Goal: Task Accomplishment & Management: Complete application form

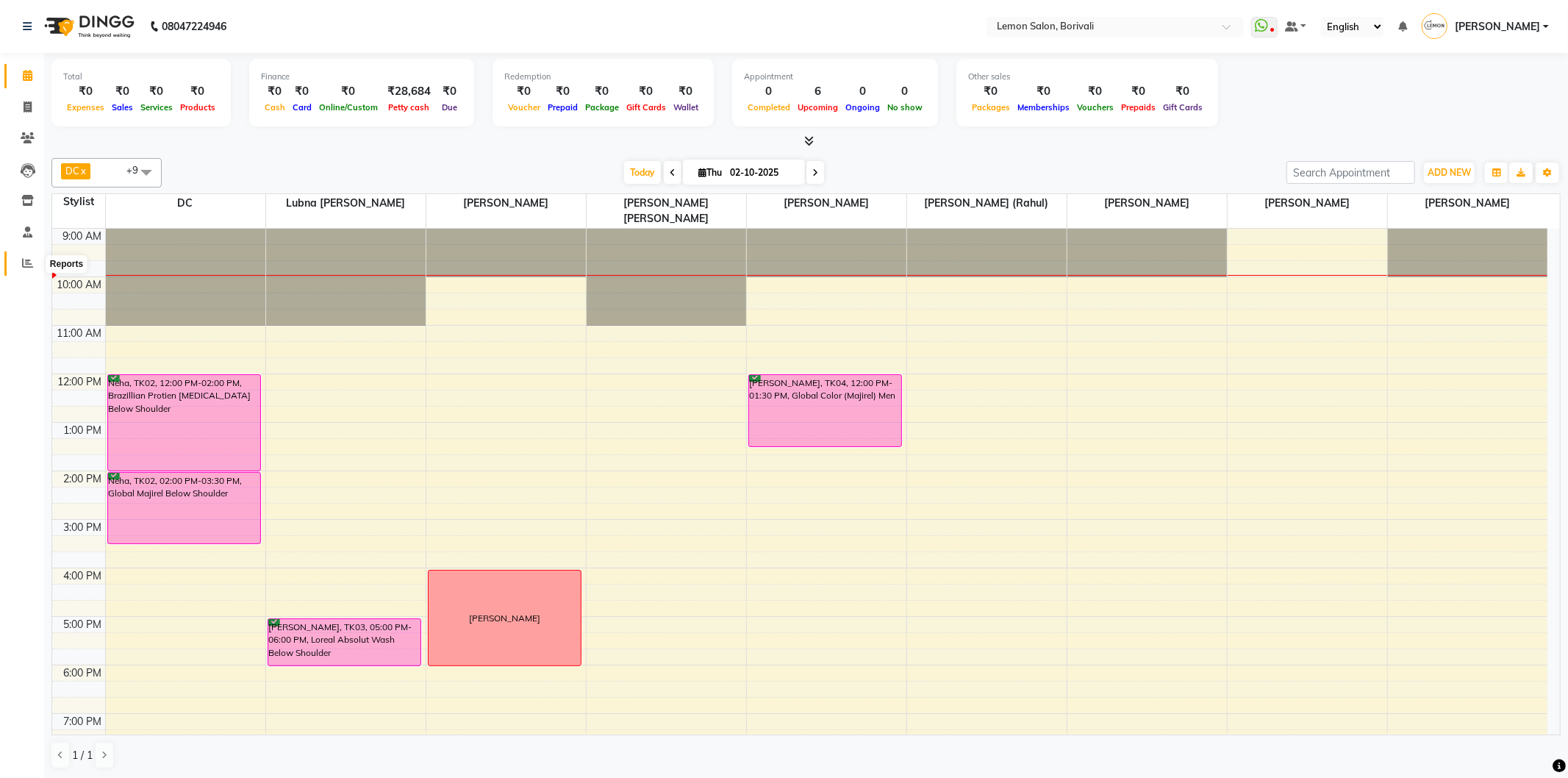
click at [31, 262] on icon at bounding box center [28, 263] width 11 height 11
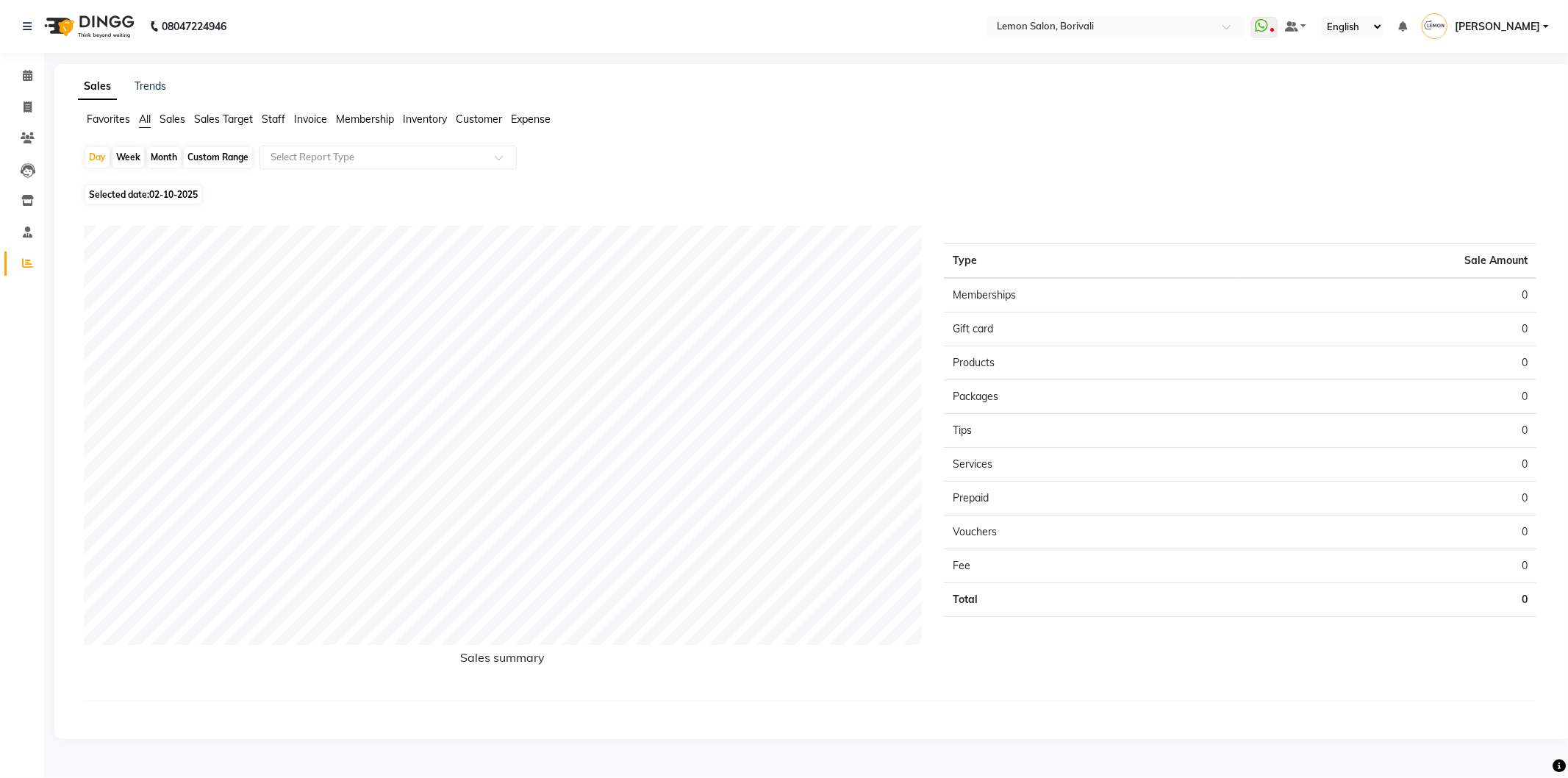
click at [165, 162] on div "Month" at bounding box center [163, 157] width 33 height 21
select select "10"
select select "2025"
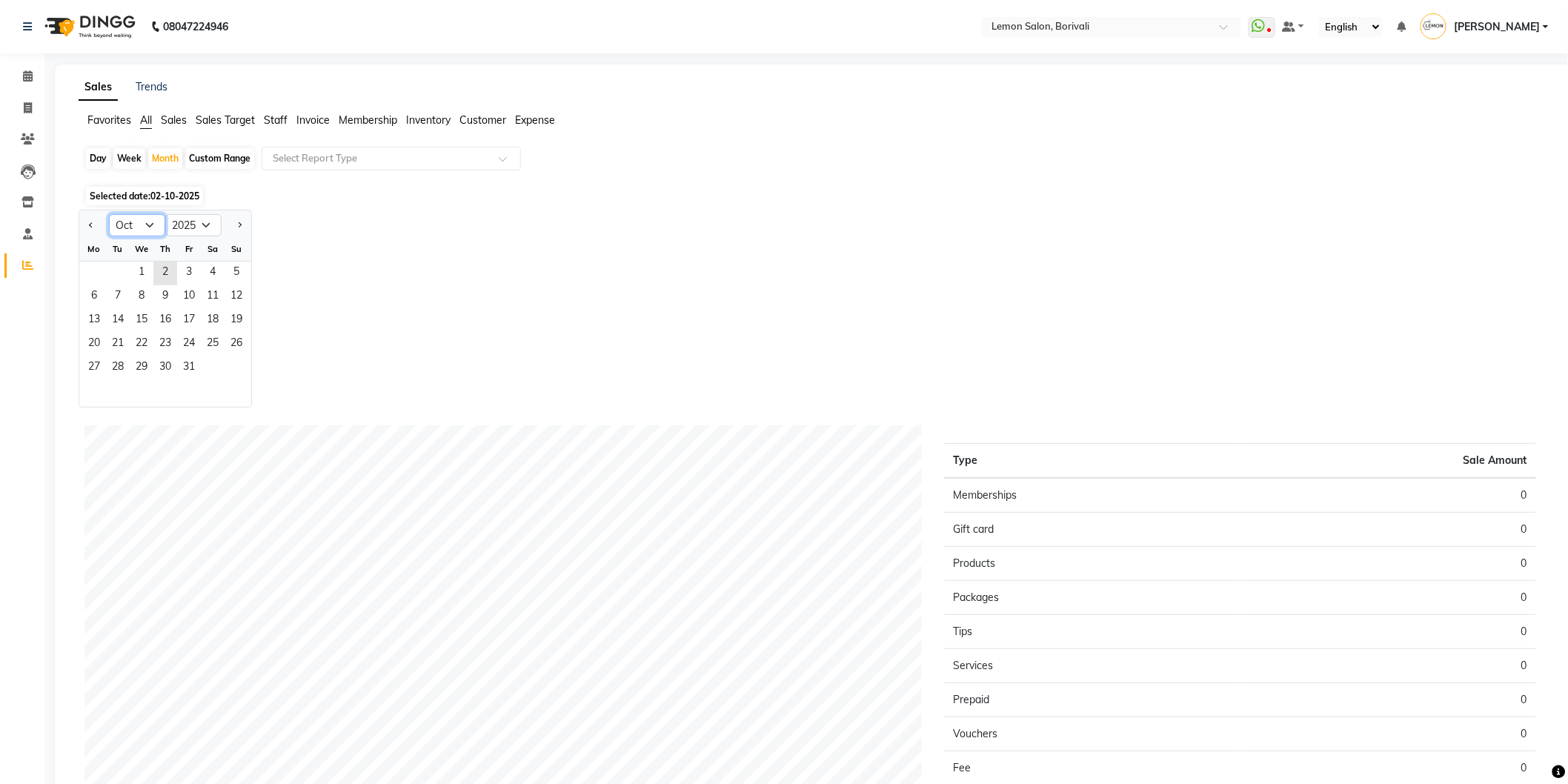
click at [151, 226] on select "Jan Feb Mar Apr May Jun [DATE] Aug Sep Oct Nov Dec" at bounding box center [136, 225] width 57 height 22
select select "9"
click at [109, 214] on select "Jan Feb Mar Apr May Jun [DATE] Aug Sep Oct Nov Dec" at bounding box center [136, 225] width 57 height 22
click at [93, 277] on span "1" at bounding box center [94, 273] width 24 height 24
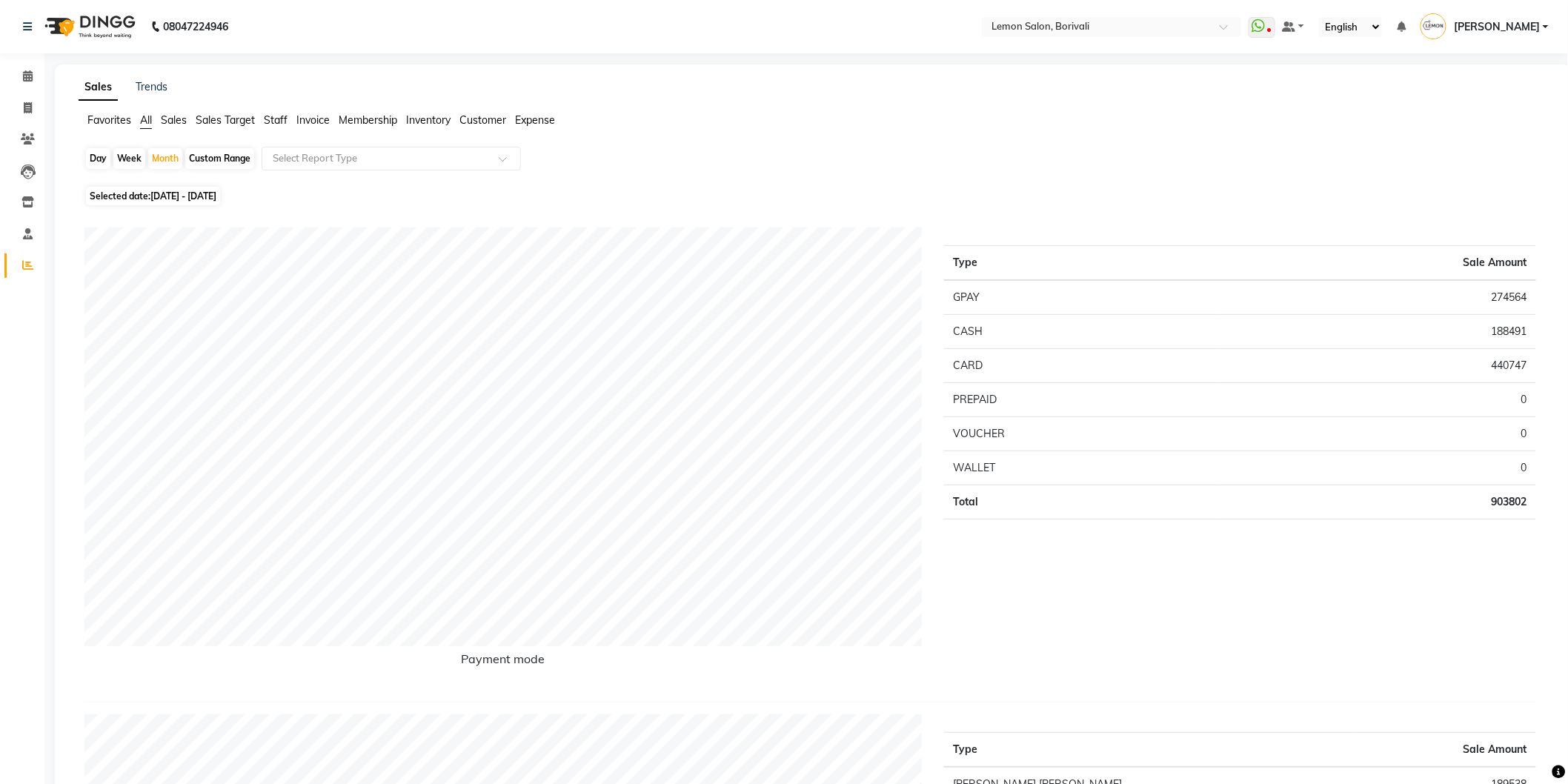
click at [276, 119] on span "Staff" at bounding box center [276, 120] width 24 height 13
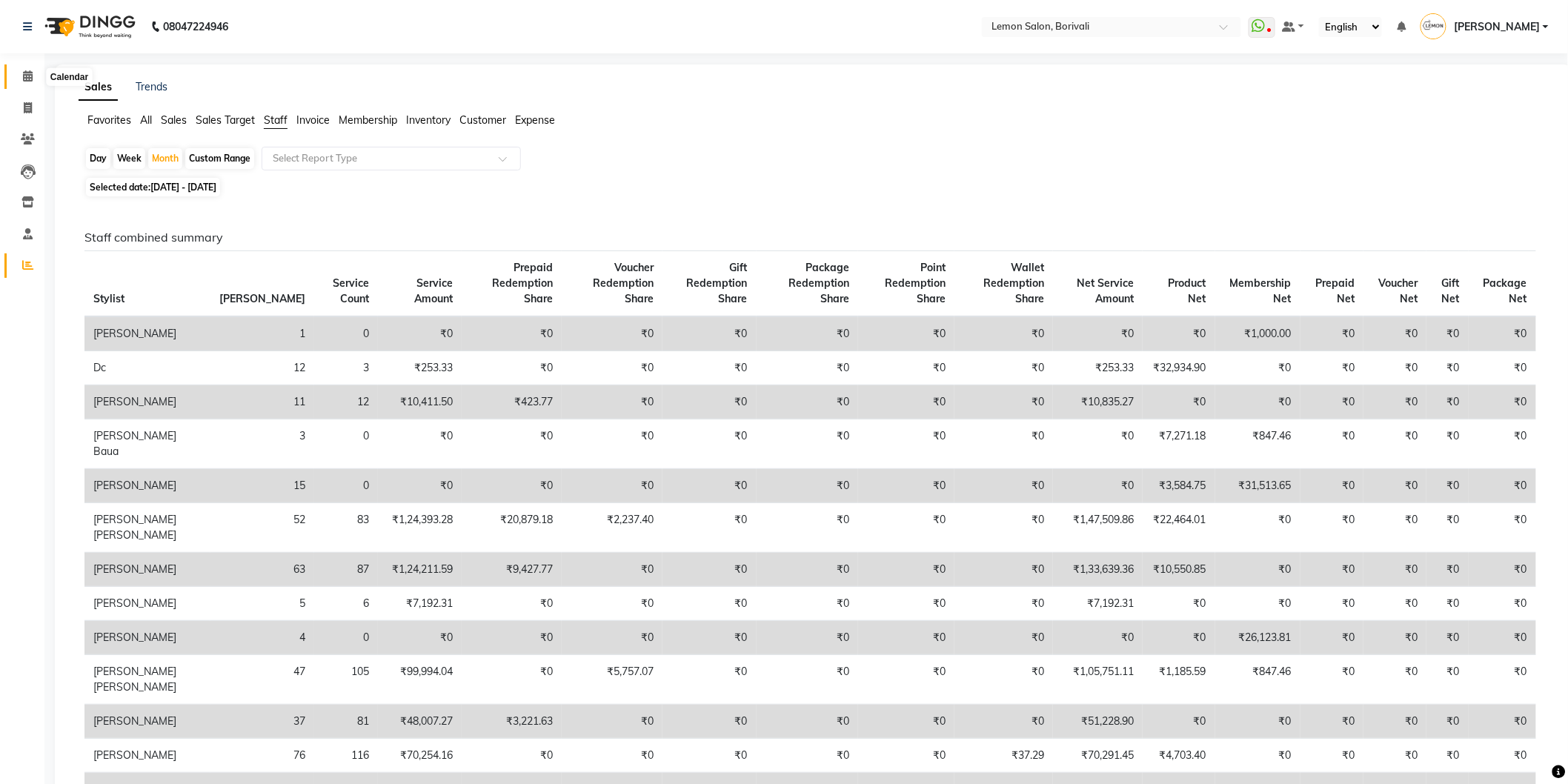
click at [30, 72] on icon at bounding box center [28, 76] width 10 height 12
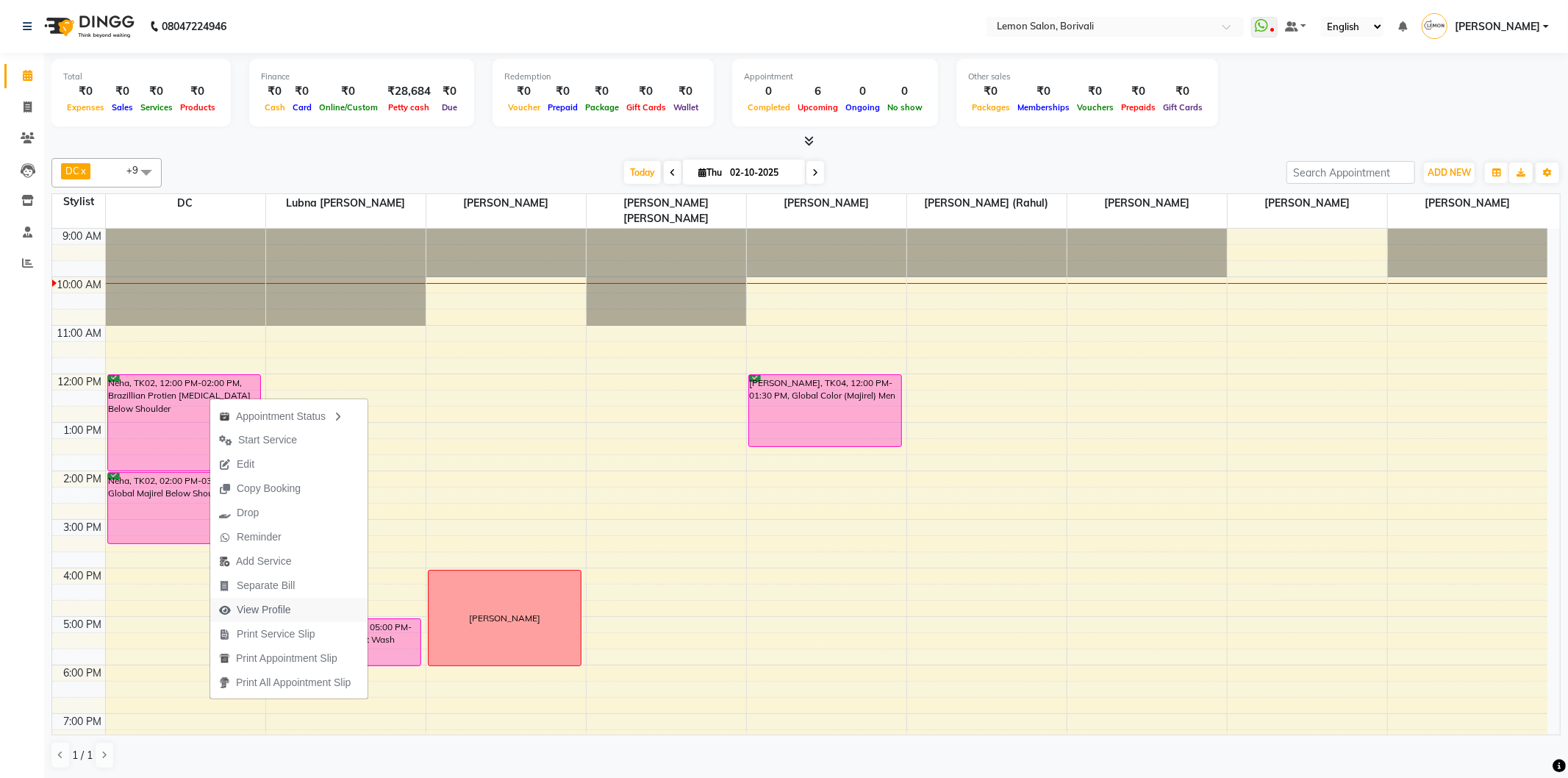
click at [284, 608] on span "View Profile" at bounding box center [263, 610] width 54 height 15
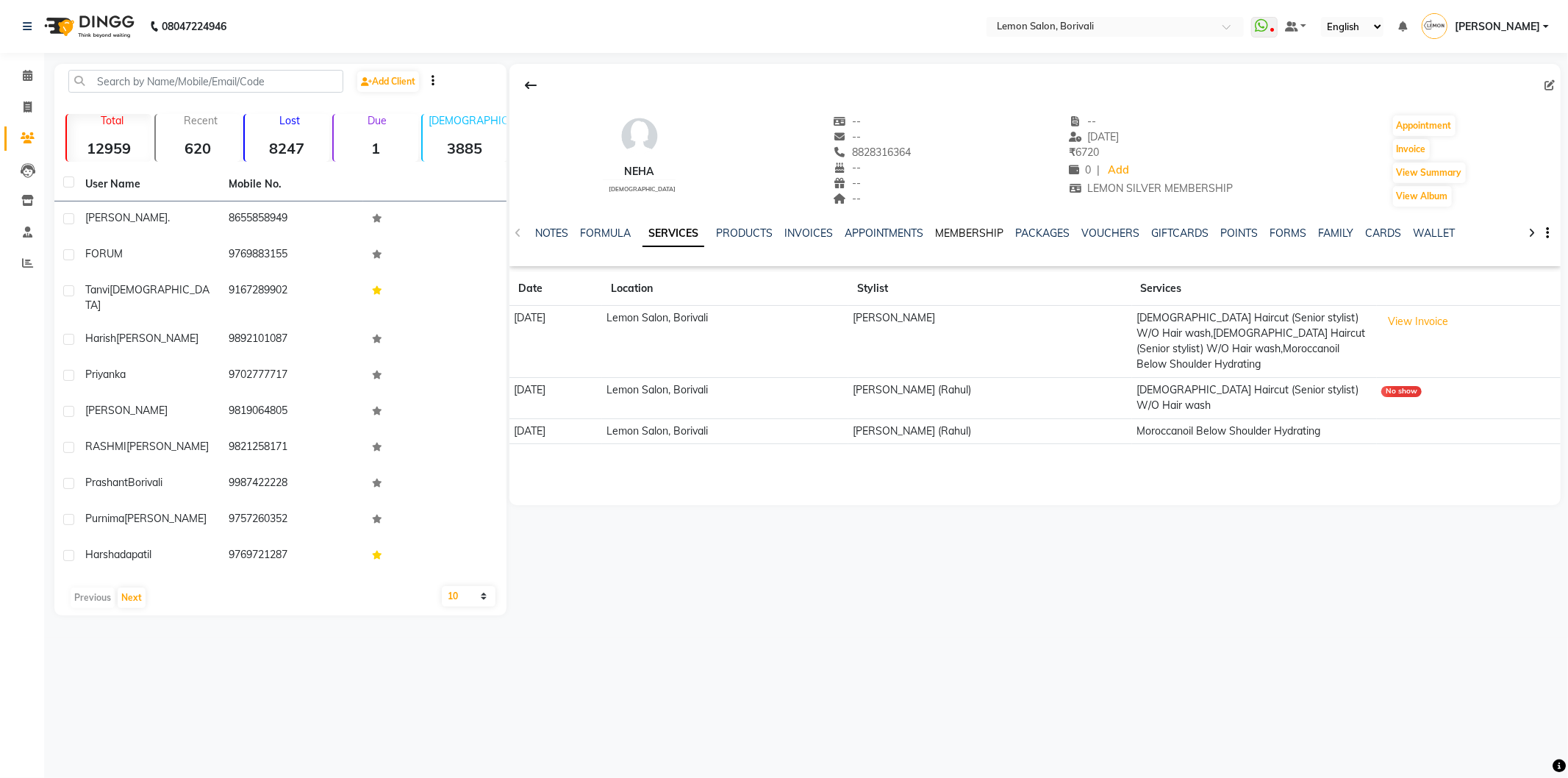
click at [978, 231] on link "MEMBERSHIP" at bounding box center [970, 234] width 69 height 13
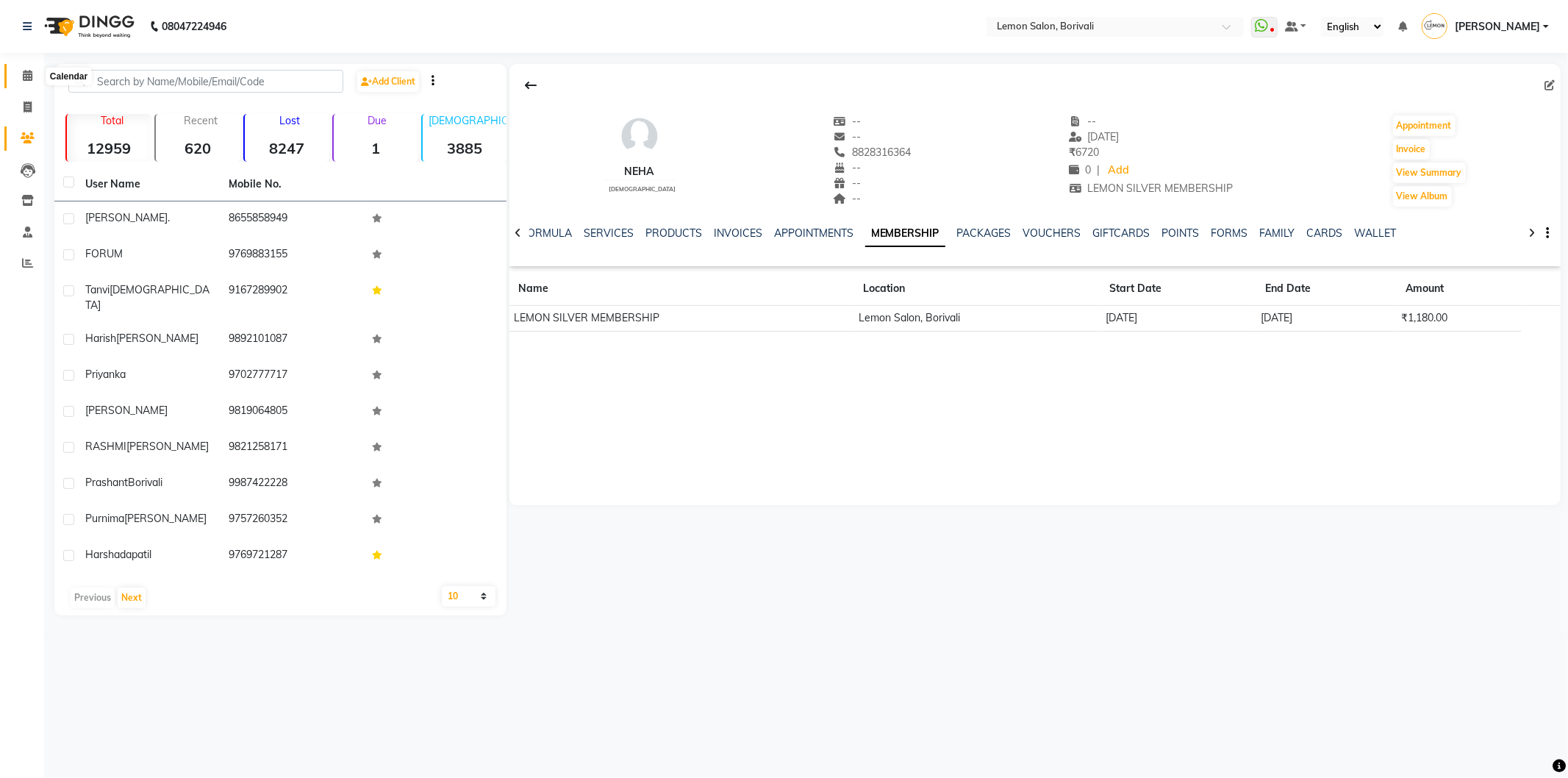
click at [26, 74] on icon at bounding box center [28, 75] width 10 height 11
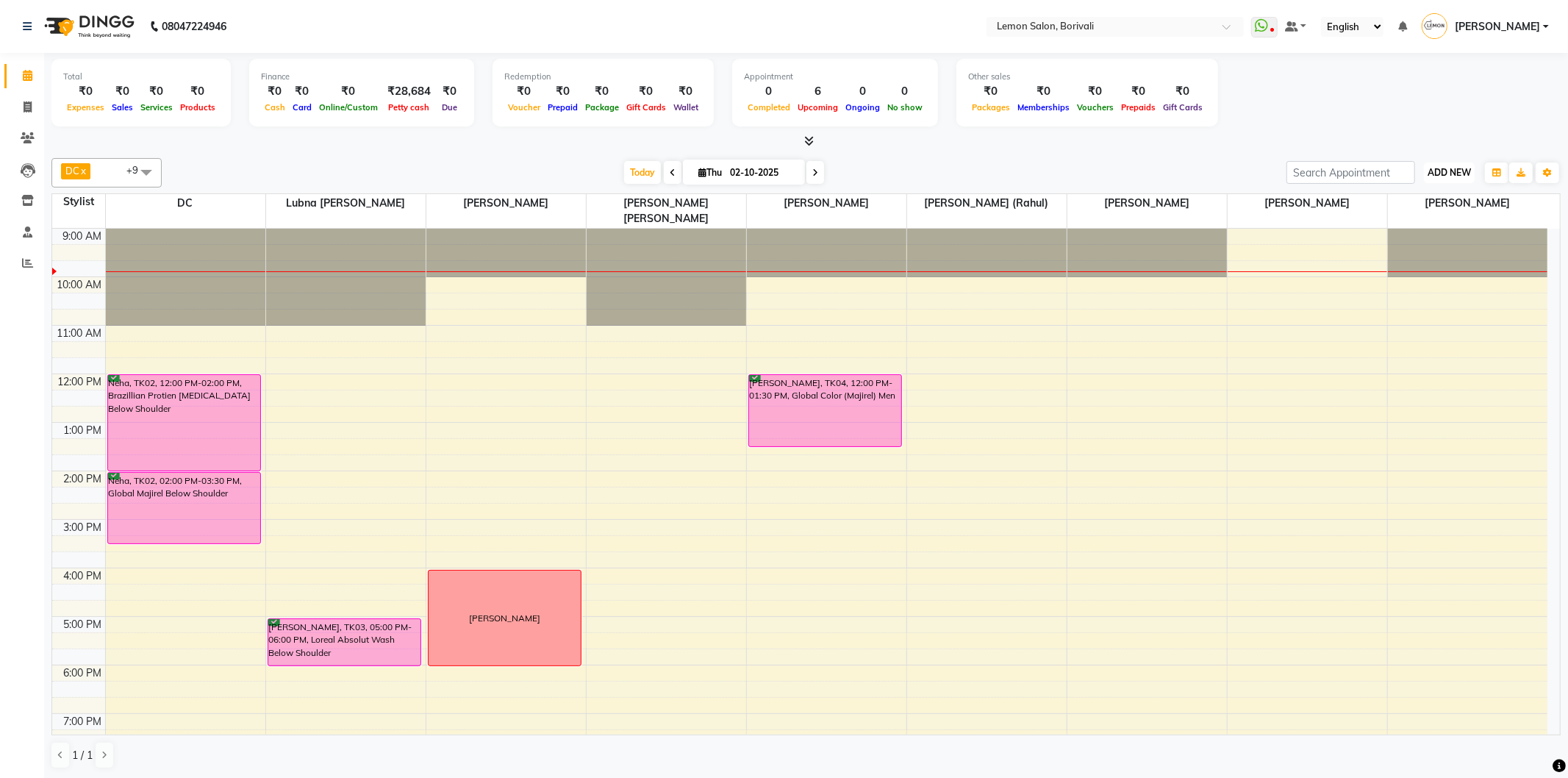
click at [1463, 178] on button "ADD NEW Toggle Dropdown" at bounding box center [1449, 173] width 51 height 21
click at [1452, 256] on link "Add Attendance" at bounding box center [1415, 257] width 116 height 19
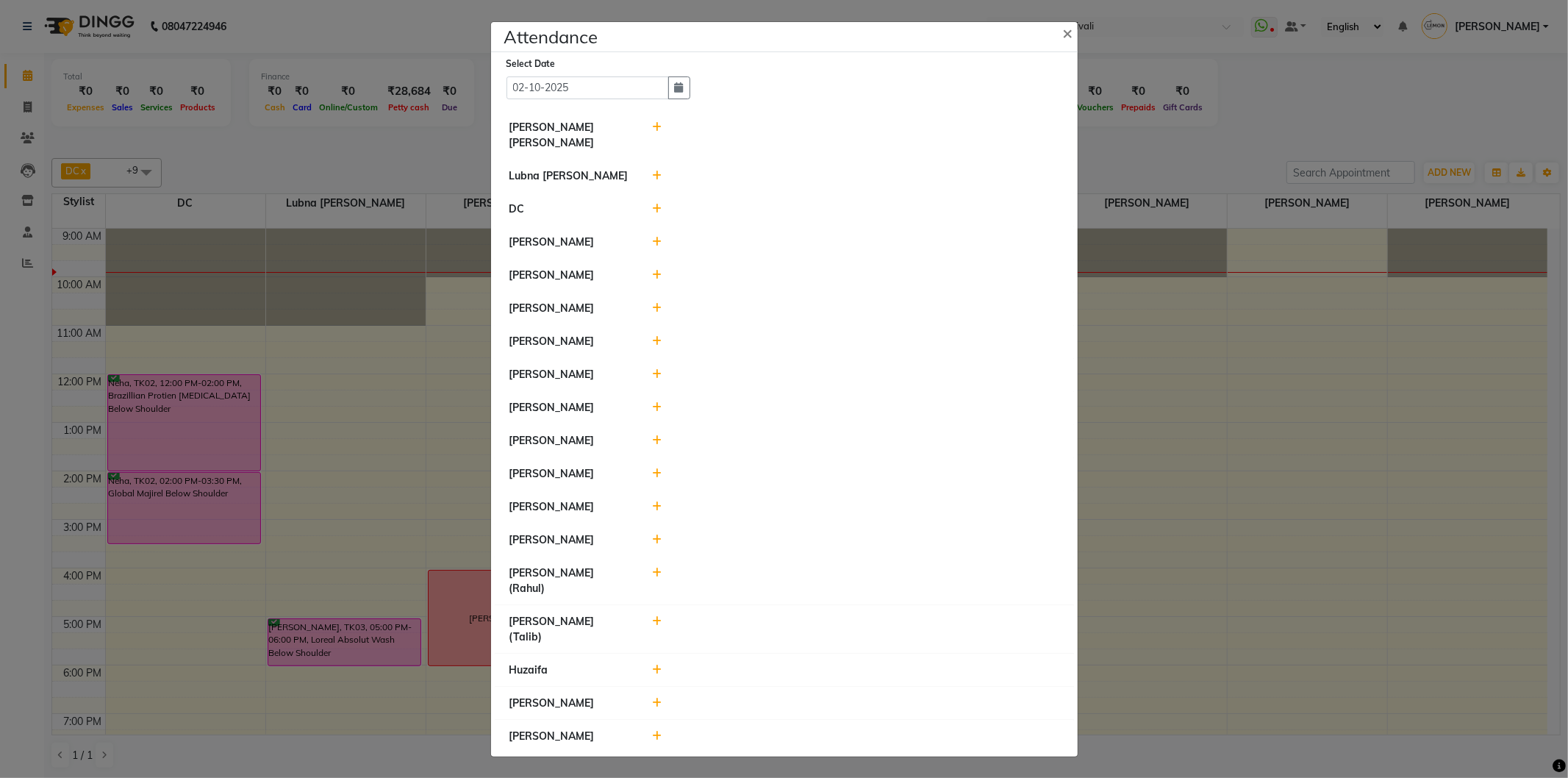
click at [659, 665] on icon at bounding box center [657, 669] width 10 height 10
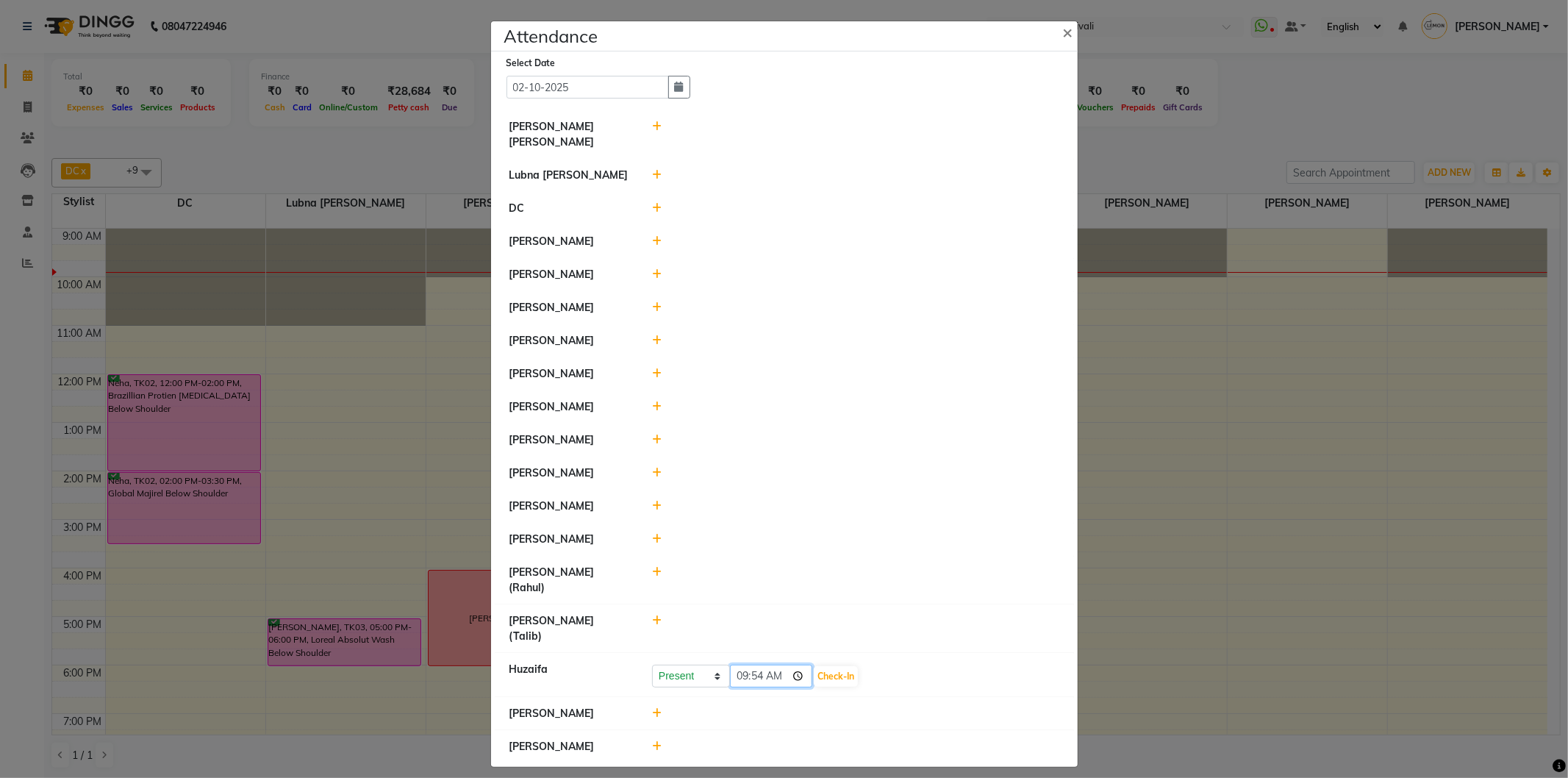
click at [756, 665] on input "09:54" at bounding box center [771, 676] width 82 height 23
type input "09:49"
click at [837, 666] on button "Check-In" at bounding box center [836, 677] width 44 height 21
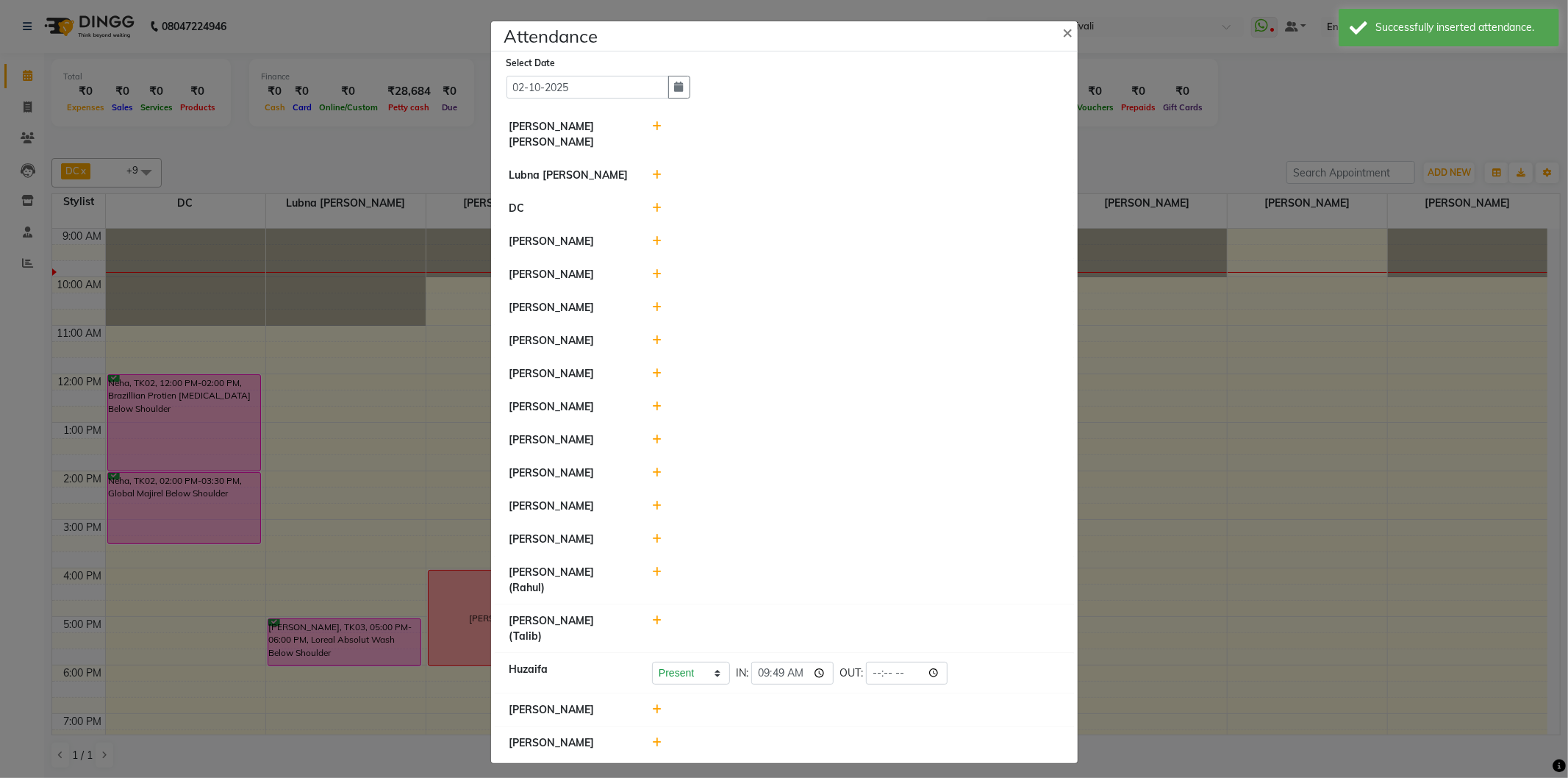
click at [660, 511] on icon at bounding box center [657, 505] width 10 height 10
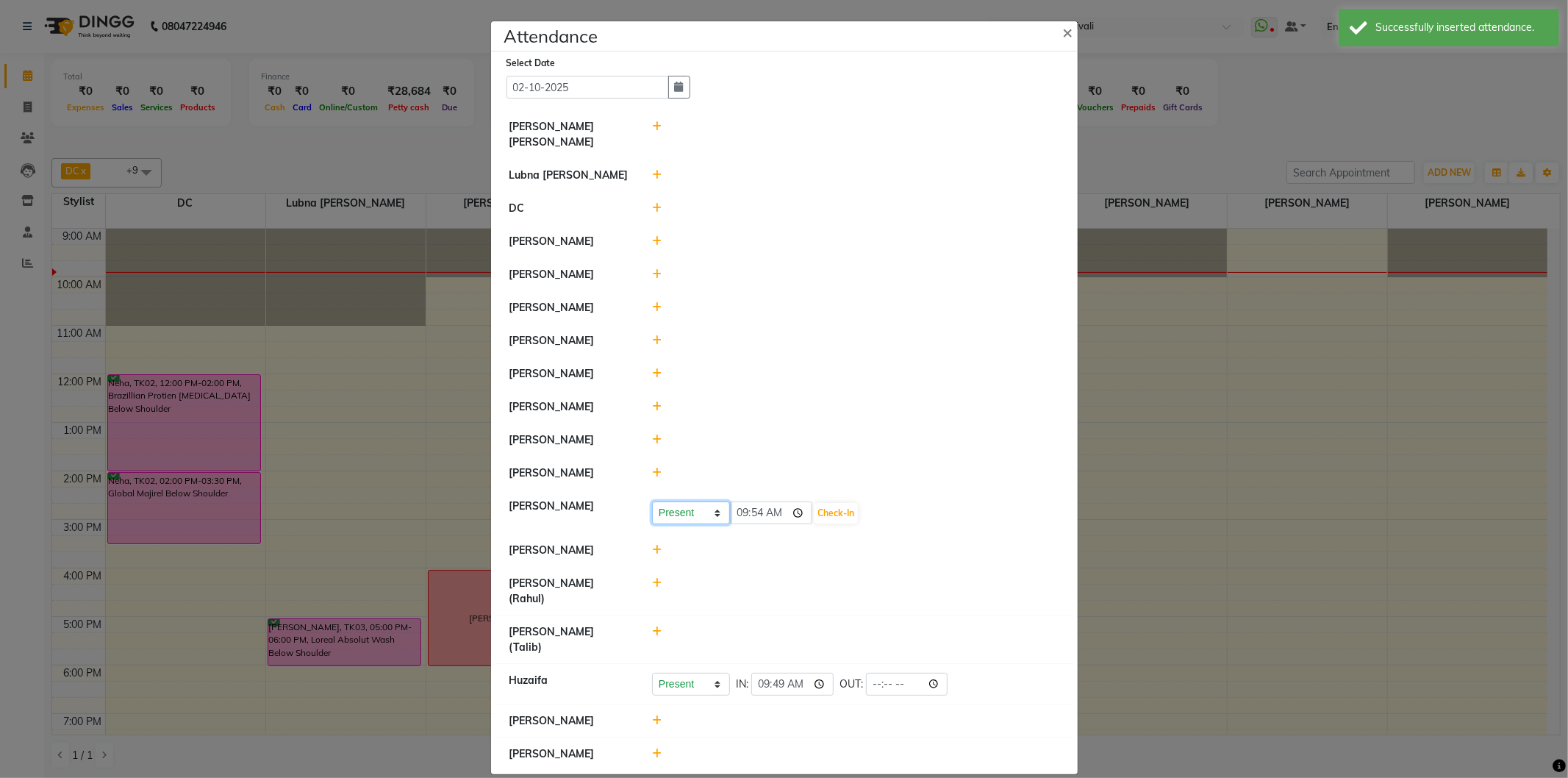
click at [705, 524] on select "Present Absent Late Half Day Weekly Off" at bounding box center [691, 513] width 78 height 23
select select "W"
click at [652, 508] on select "Present Absent Late Half Day Weekly Off" at bounding box center [691, 513] width 78 height 23
click at [743, 523] on button "Save" at bounding box center [745, 514] width 29 height 21
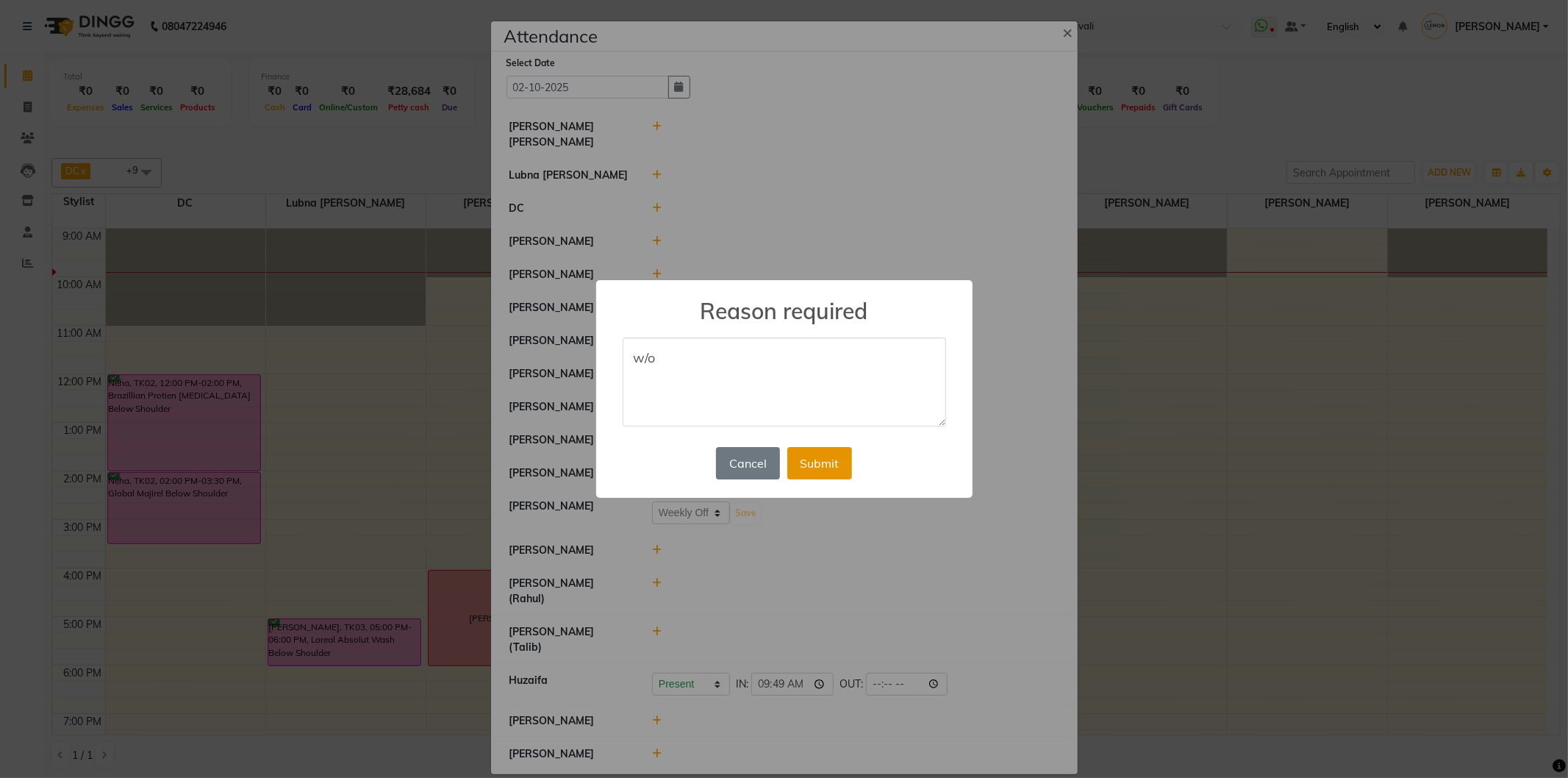
type textarea "w/o"
click at [834, 464] on button "Submit" at bounding box center [820, 463] width 65 height 32
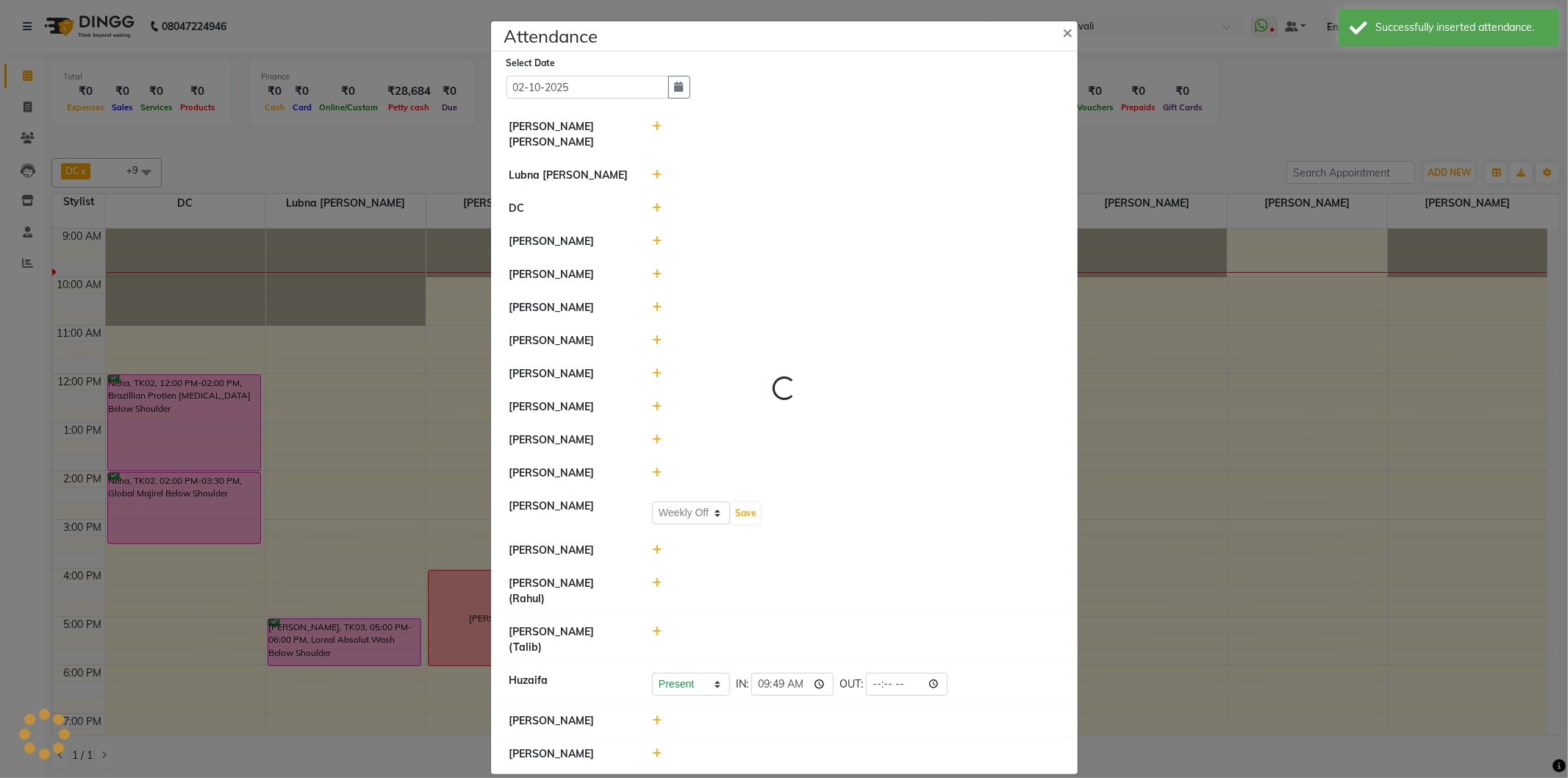
select select "W"
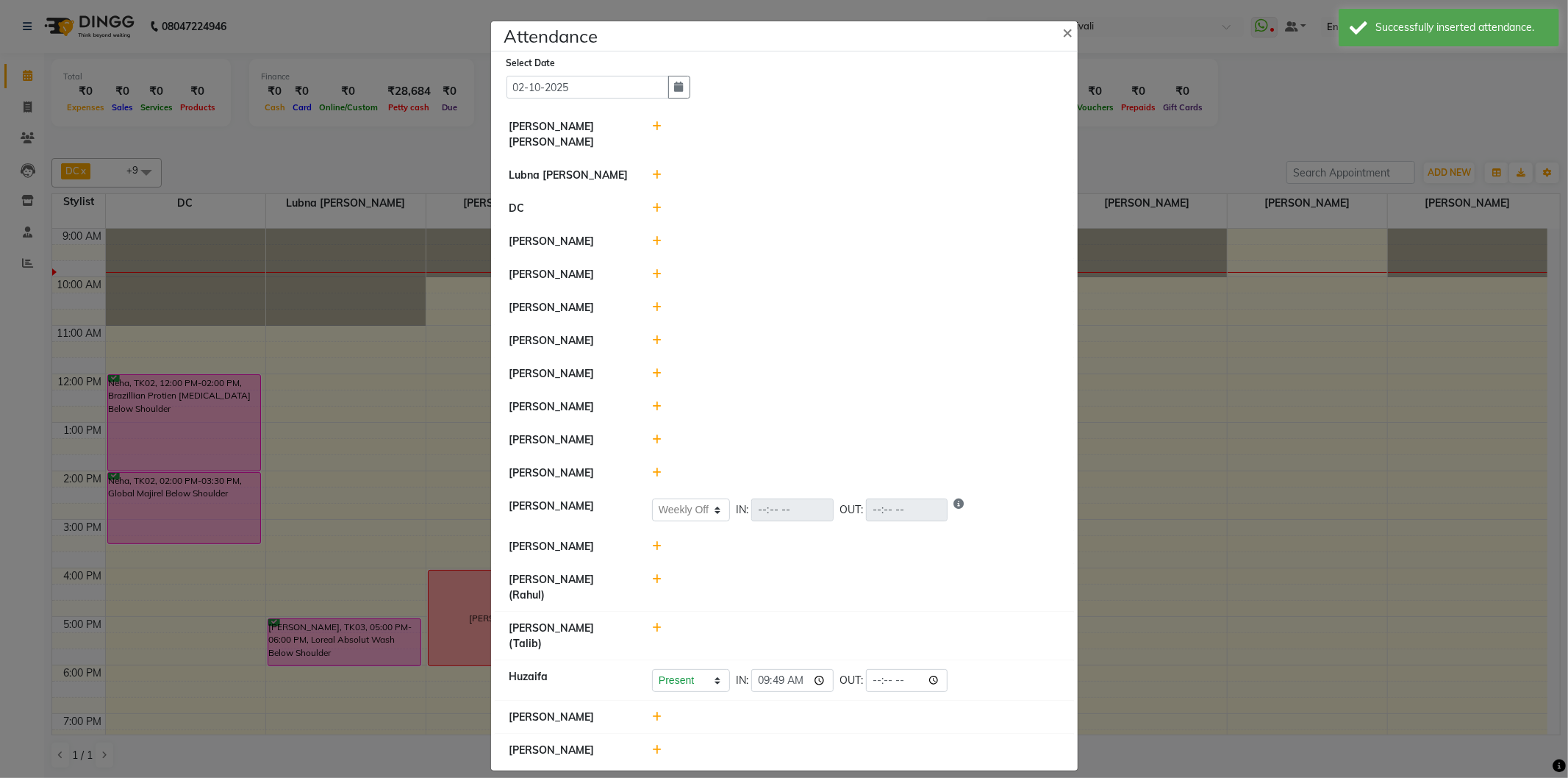
click at [653, 412] on icon at bounding box center [657, 406] width 10 height 10
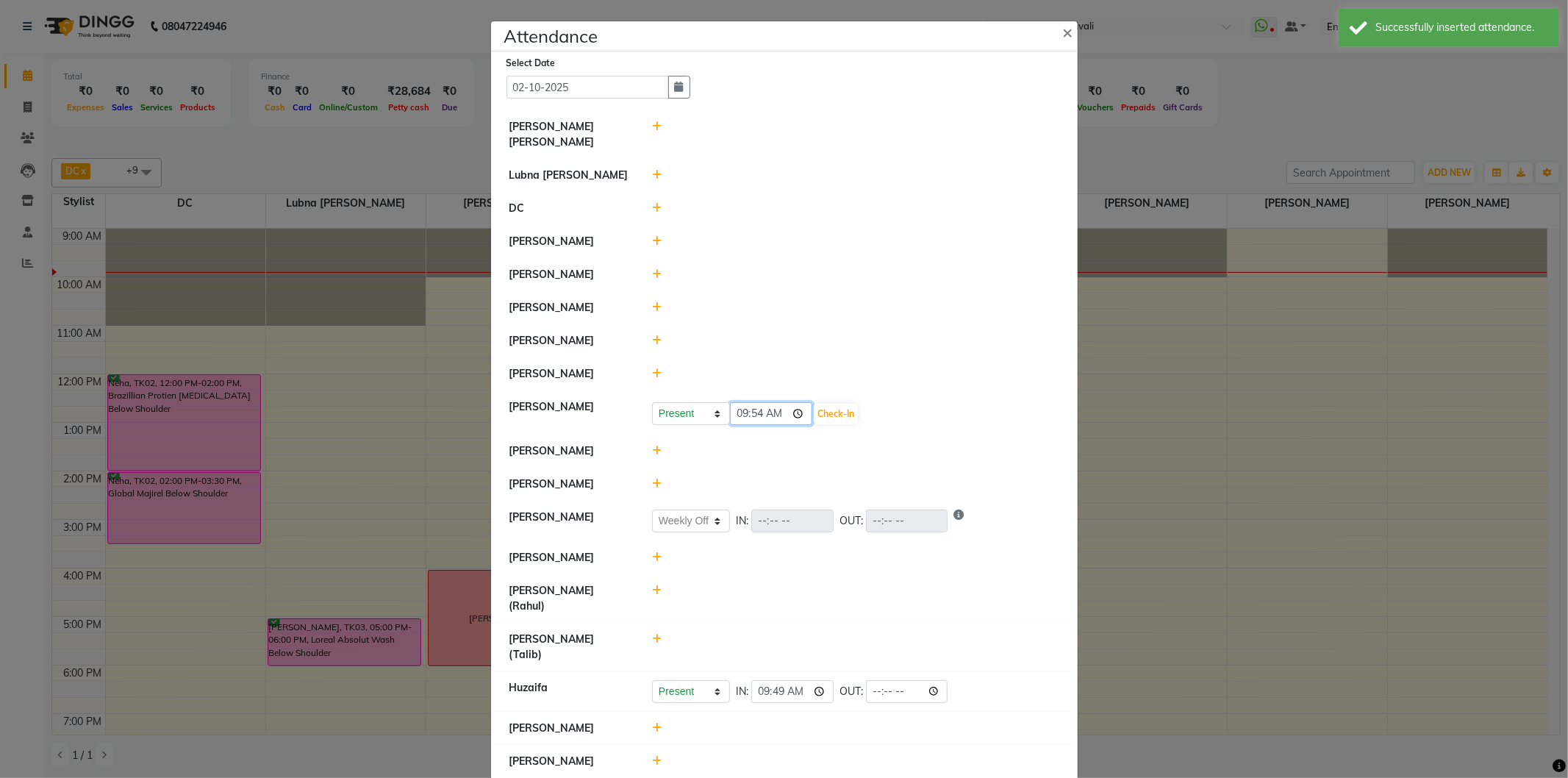
click at [764, 415] on input "09:54" at bounding box center [771, 414] width 82 height 23
type input "09:49"
click at [827, 421] on button "Check-In" at bounding box center [836, 414] width 44 height 21
select select "W"
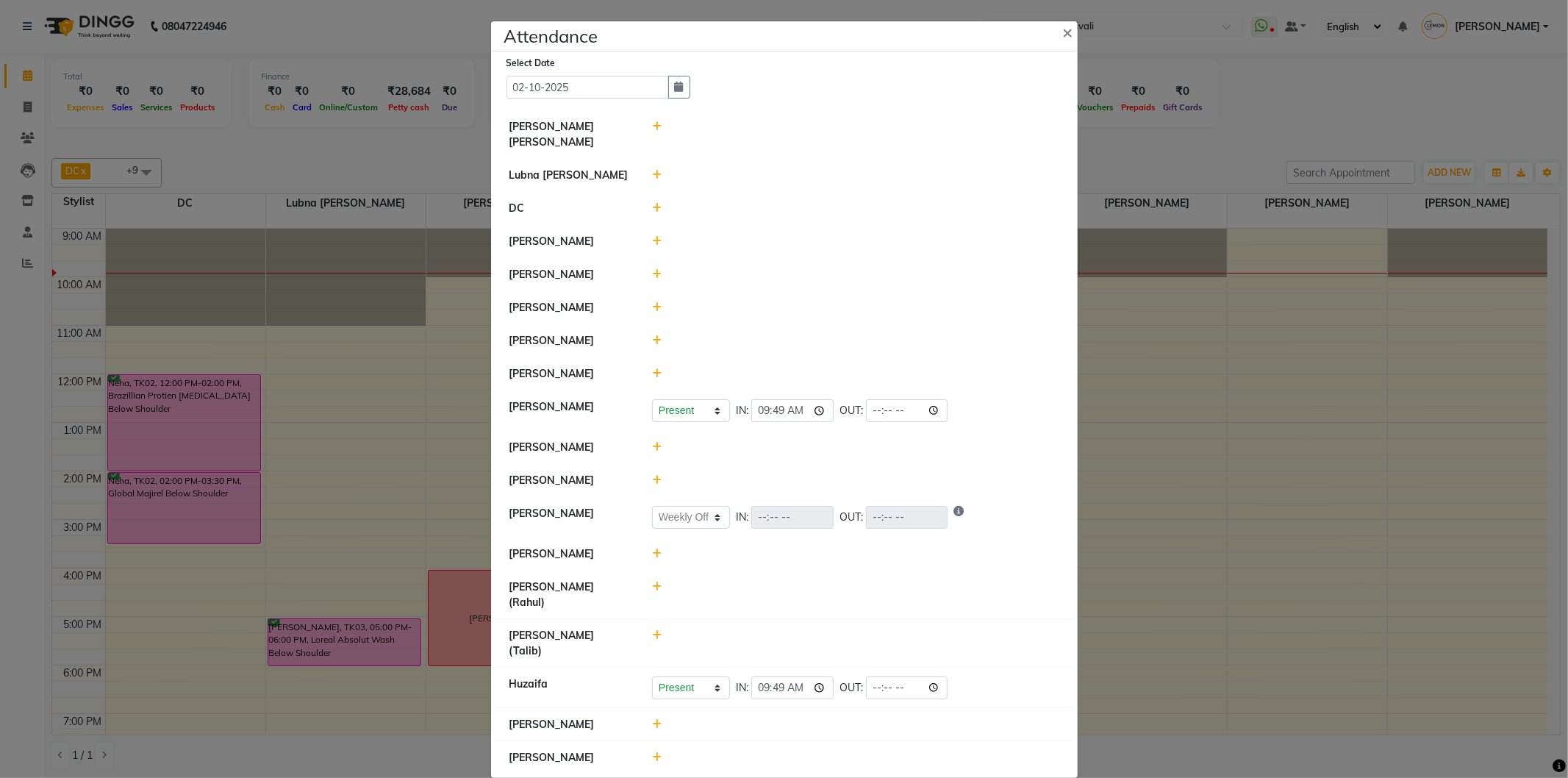
click at [660, 277] on icon at bounding box center [657, 274] width 10 height 10
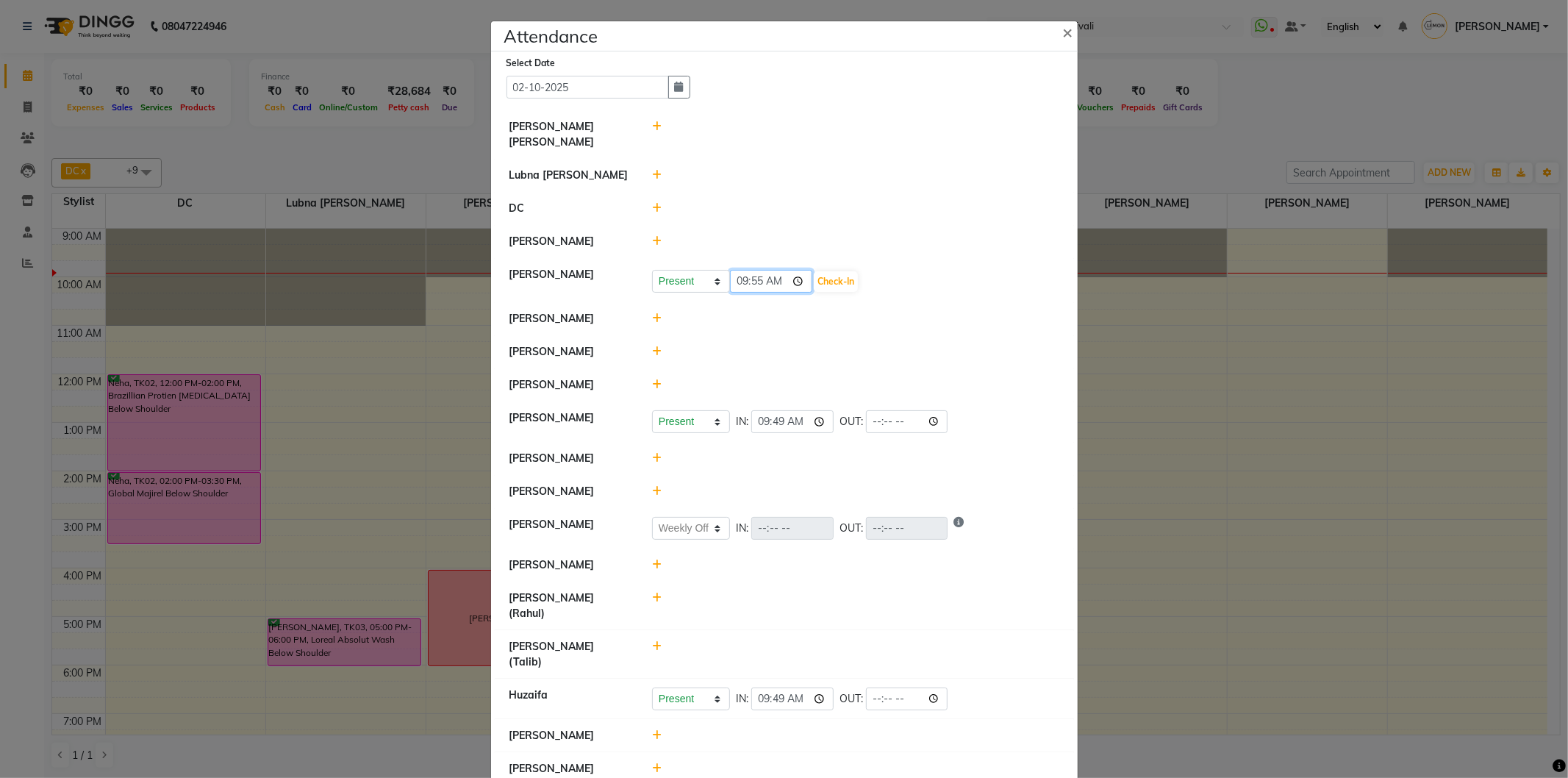
click at [746, 281] on input "09:55" at bounding box center [771, 281] width 82 height 23
type input "09:49"
click at [830, 279] on button "Check-In" at bounding box center [836, 282] width 44 height 21
select select "W"
click at [1063, 32] on span "×" at bounding box center [1068, 31] width 10 height 22
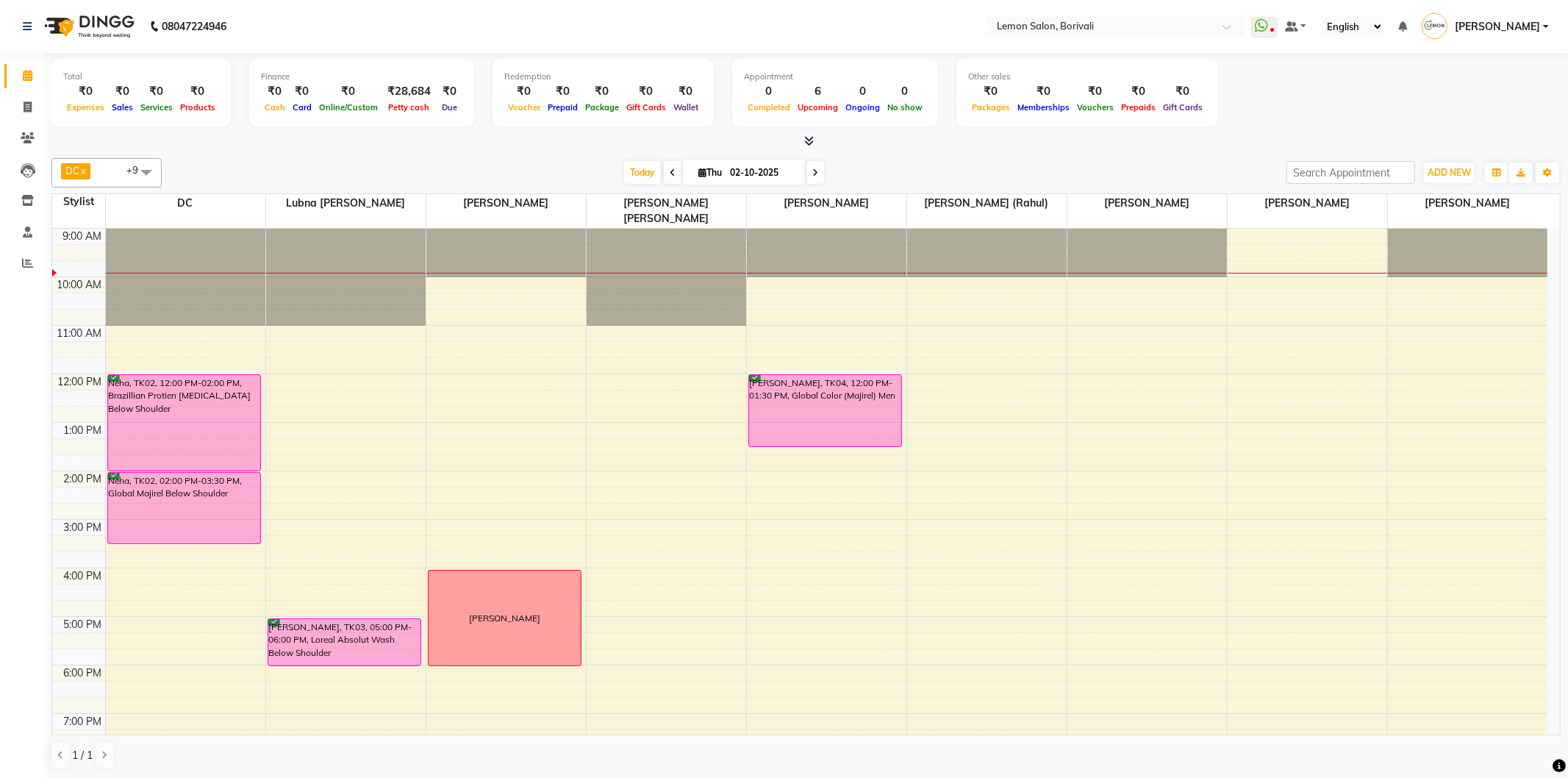
click at [140, 168] on span at bounding box center [146, 172] width 30 height 28
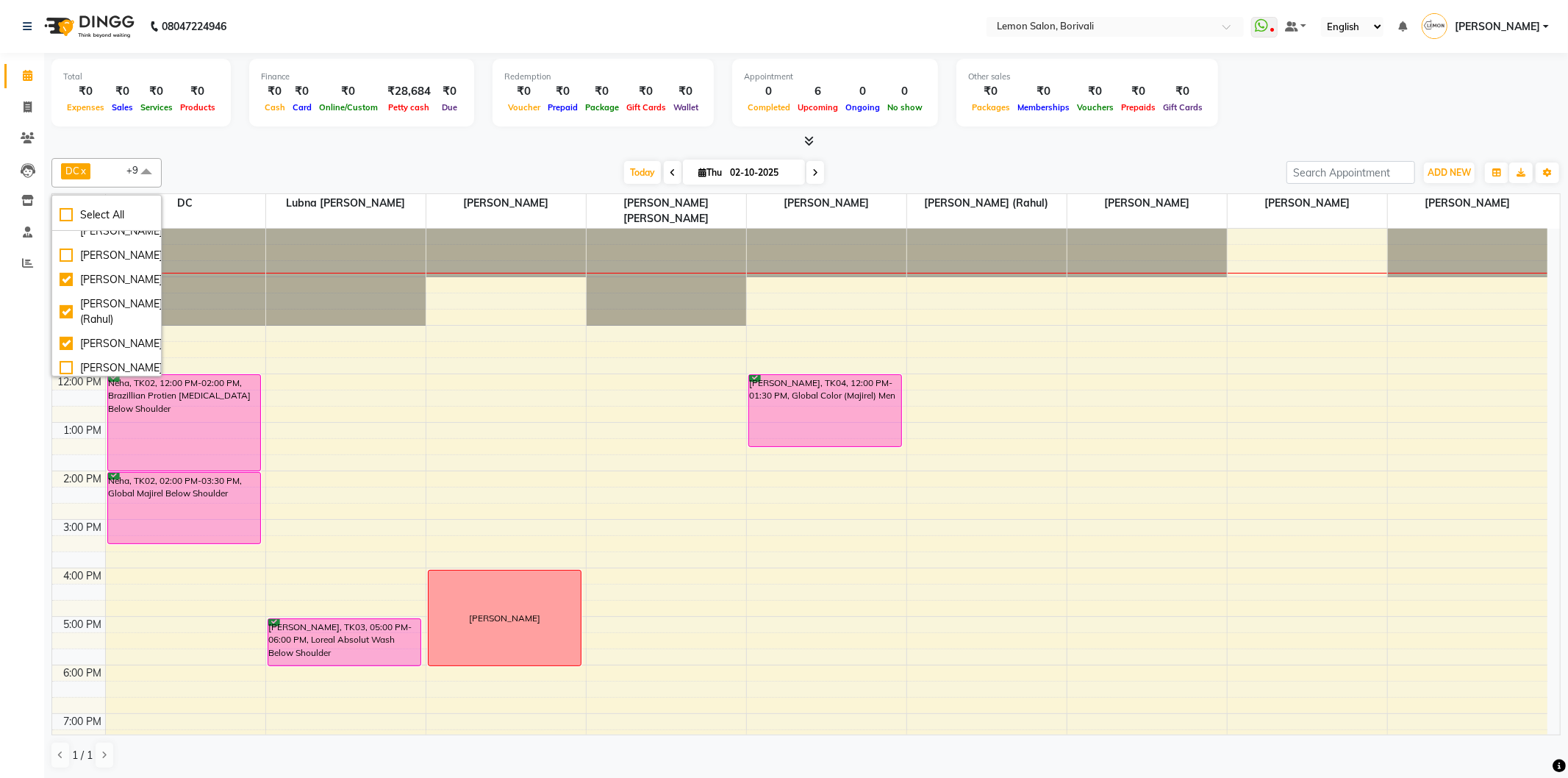
scroll to position [137, 0]
click at [223, 175] on div "Today Thu 02-10-2025" at bounding box center [723, 173] width 1110 height 22
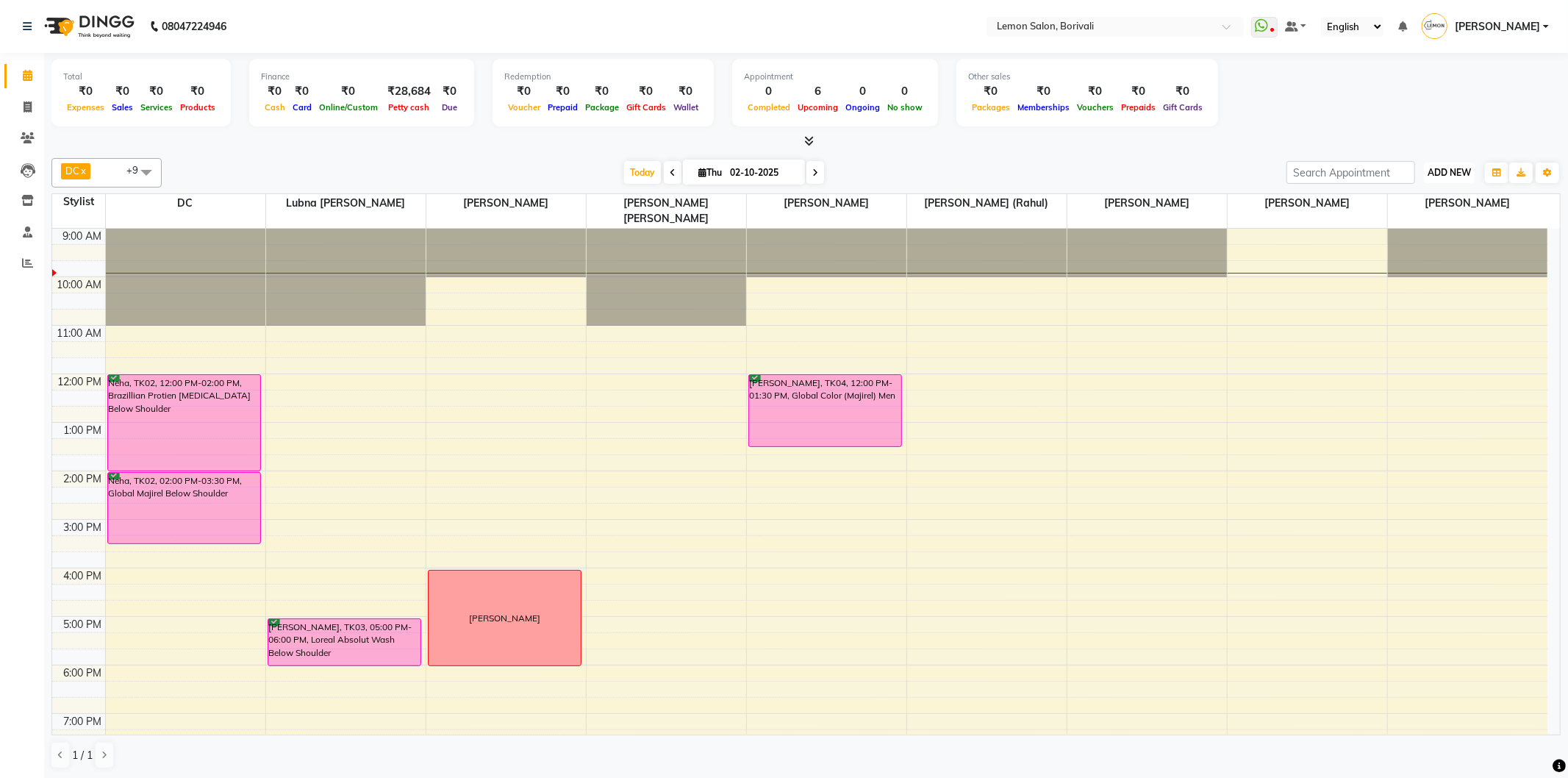
click at [1431, 175] on span "ADD NEW" at bounding box center [1450, 173] width 44 height 11
click at [1420, 253] on link "Add Attendance" at bounding box center [1415, 257] width 116 height 19
select select "W"
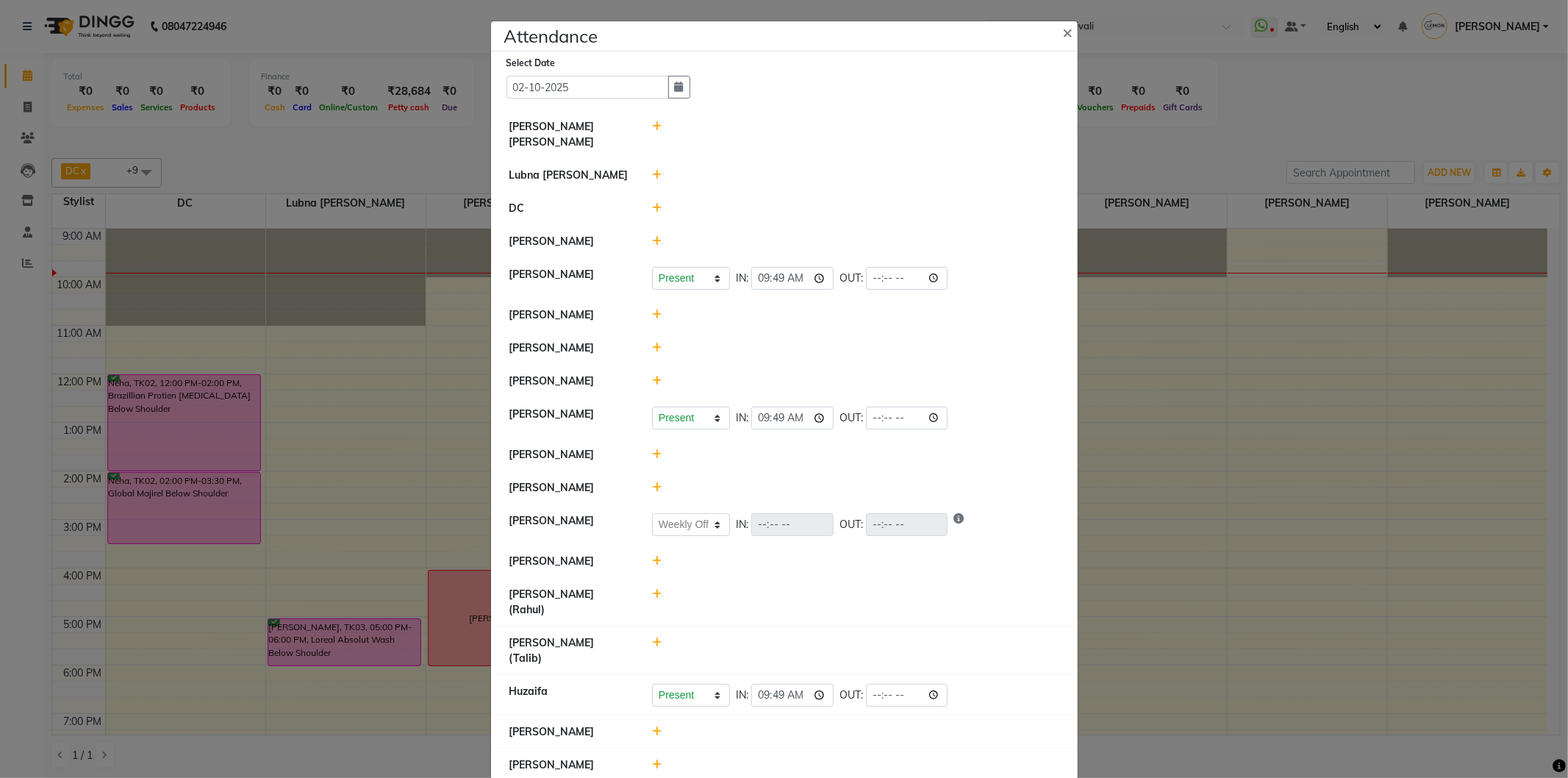
click at [658, 346] on icon at bounding box center [657, 347] width 10 height 10
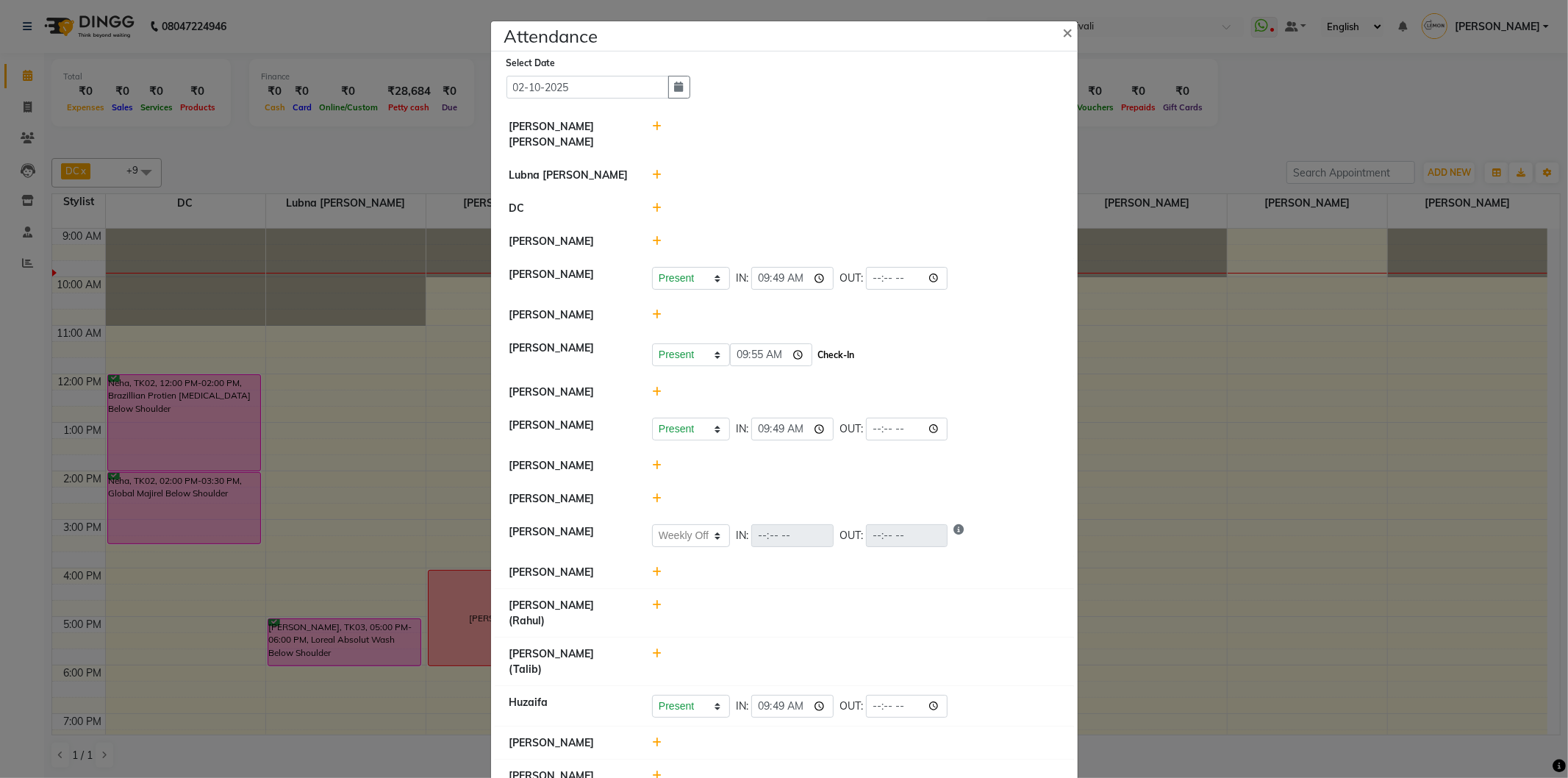
click at [821, 353] on button "Check-In" at bounding box center [836, 356] width 44 height 21
select select "W"
click at [1063, 31] on span "×" at bounding box center [1068, 31] width 10 height 22
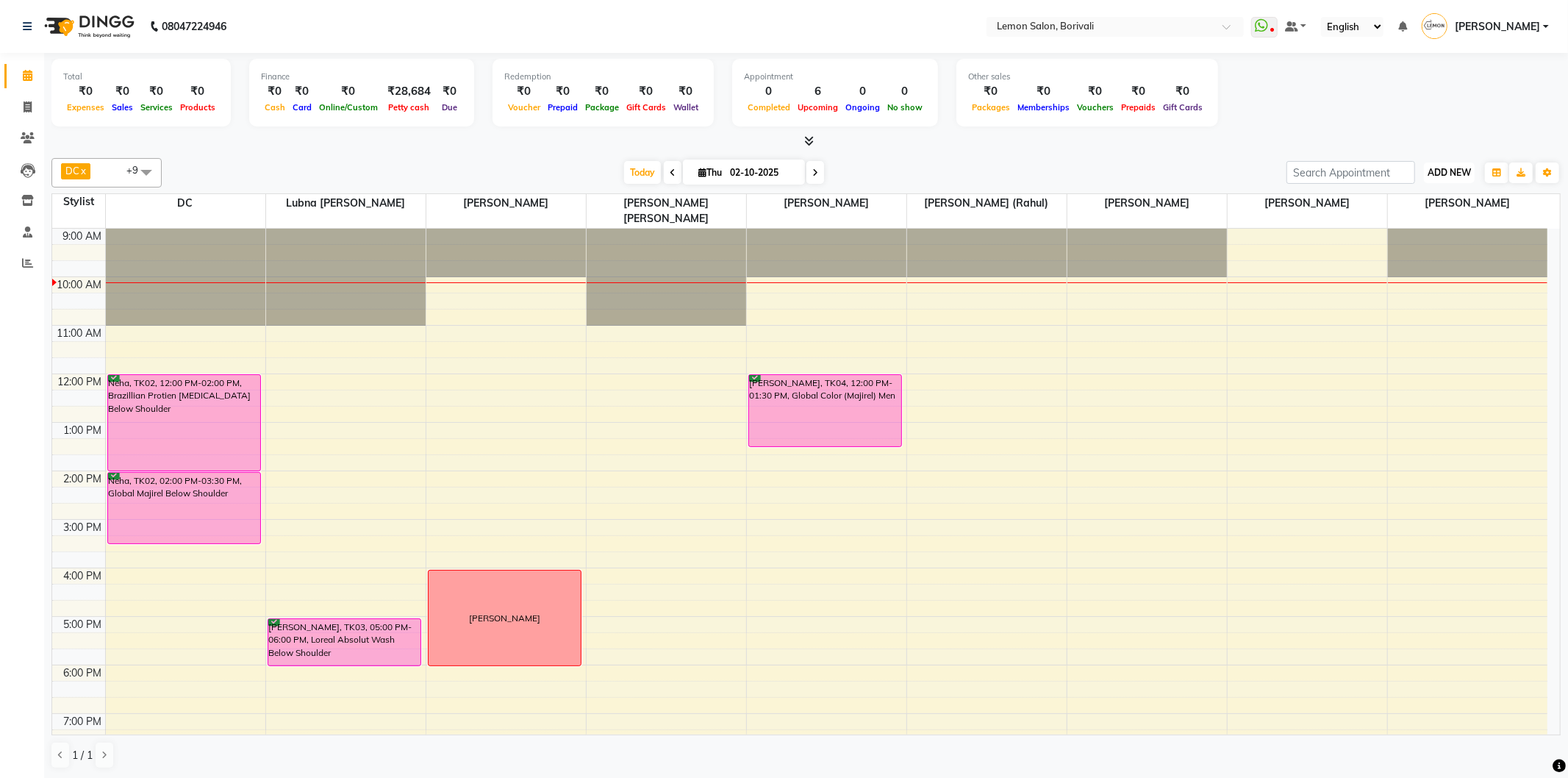
click at [1444, 177] on span "ADD NEW" at bounding box center [1450, 173] width 44 height 11
click at [1421, 253] on link "Add Attendance" at bounding box center [1415, 257] width 116 height 19
select select "W"
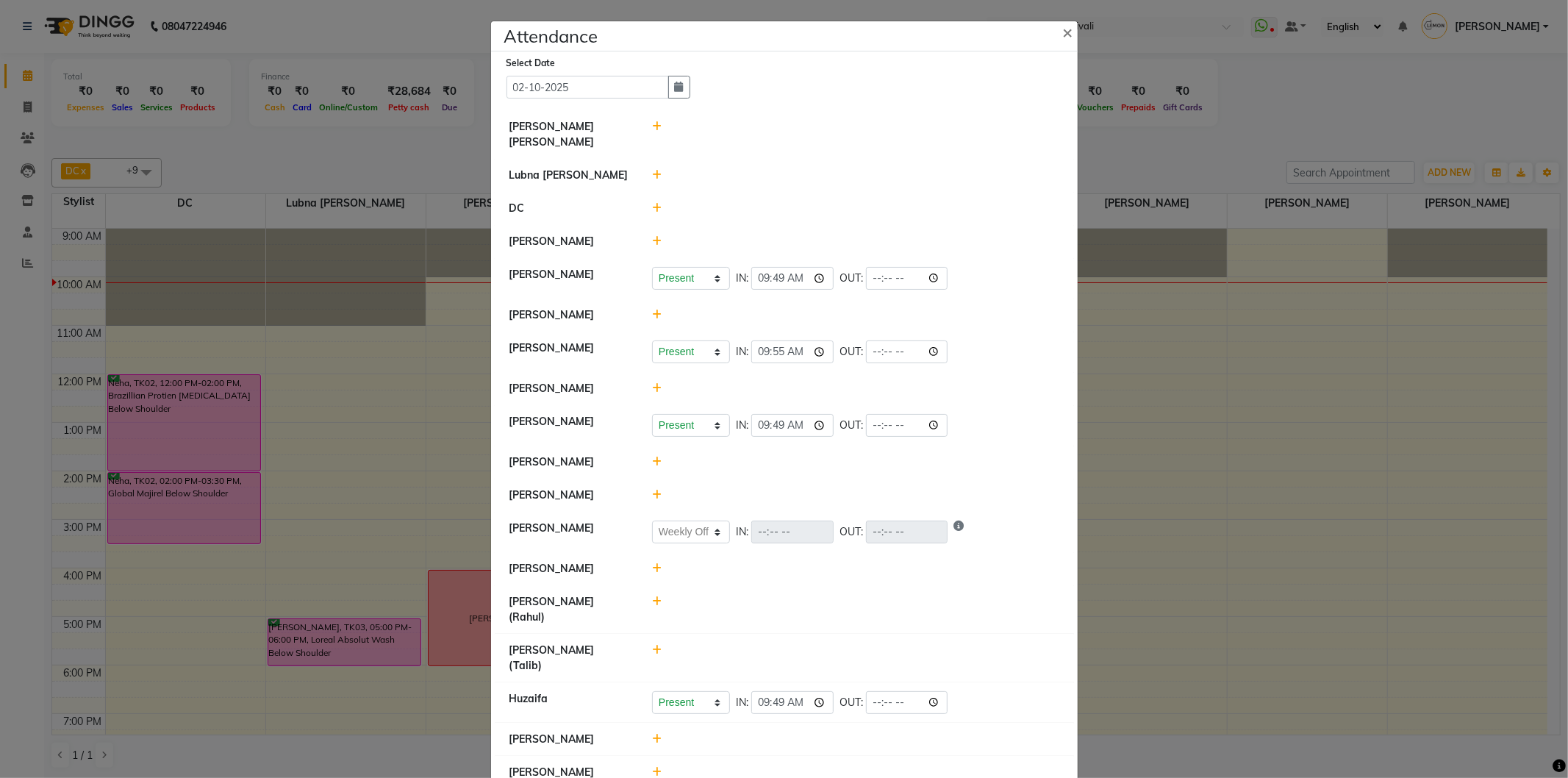
click at [652, 491] on icon at bounding box center [657, 495] width 10 height 10
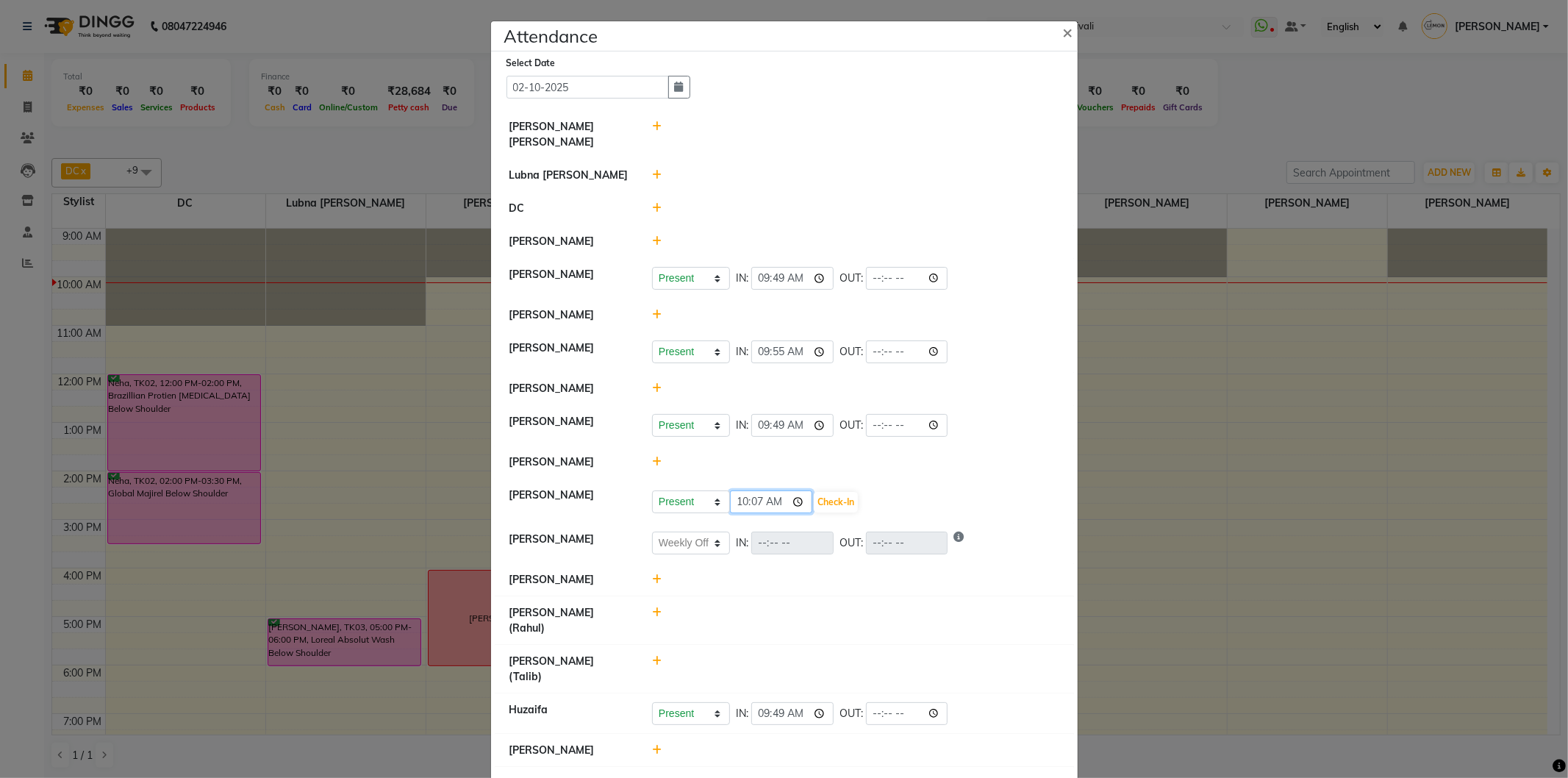
click at [746, 506] on input "10:07" at bounding box center [771, 502] width 82 height 23
type input "10:00"
click at [856, 508] on div "Present Absent Late Half Day Weekly Off 10:00 Check-In" at bounding box center [855, 502] width 407 height 24
click at [829, 506] on button "Check-In" at bounding box center [836, 502] width 44 height 21
select select "W"
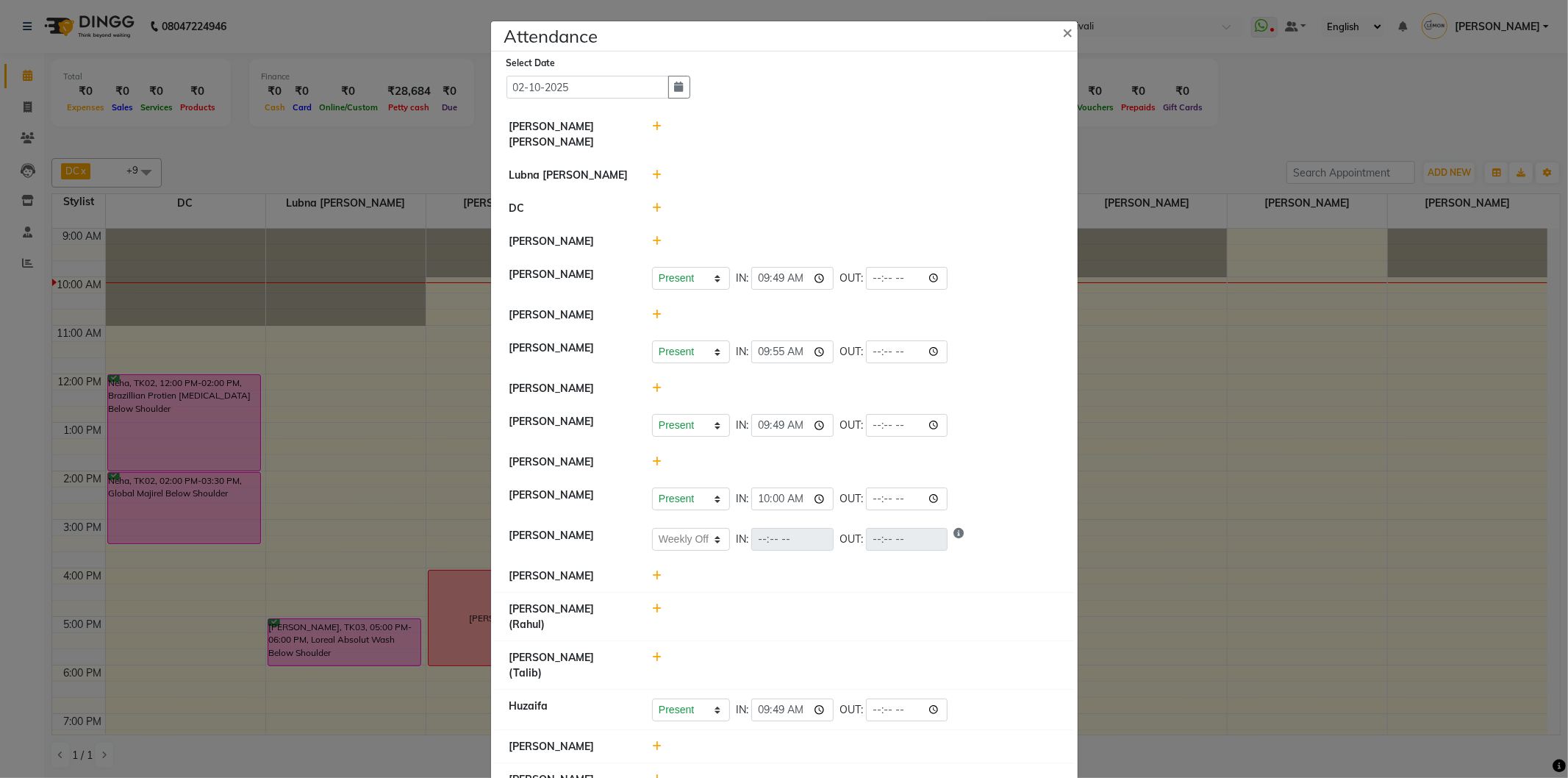
click at [652, 242] on icon at bounding box center [657, 241] width 10 height 10
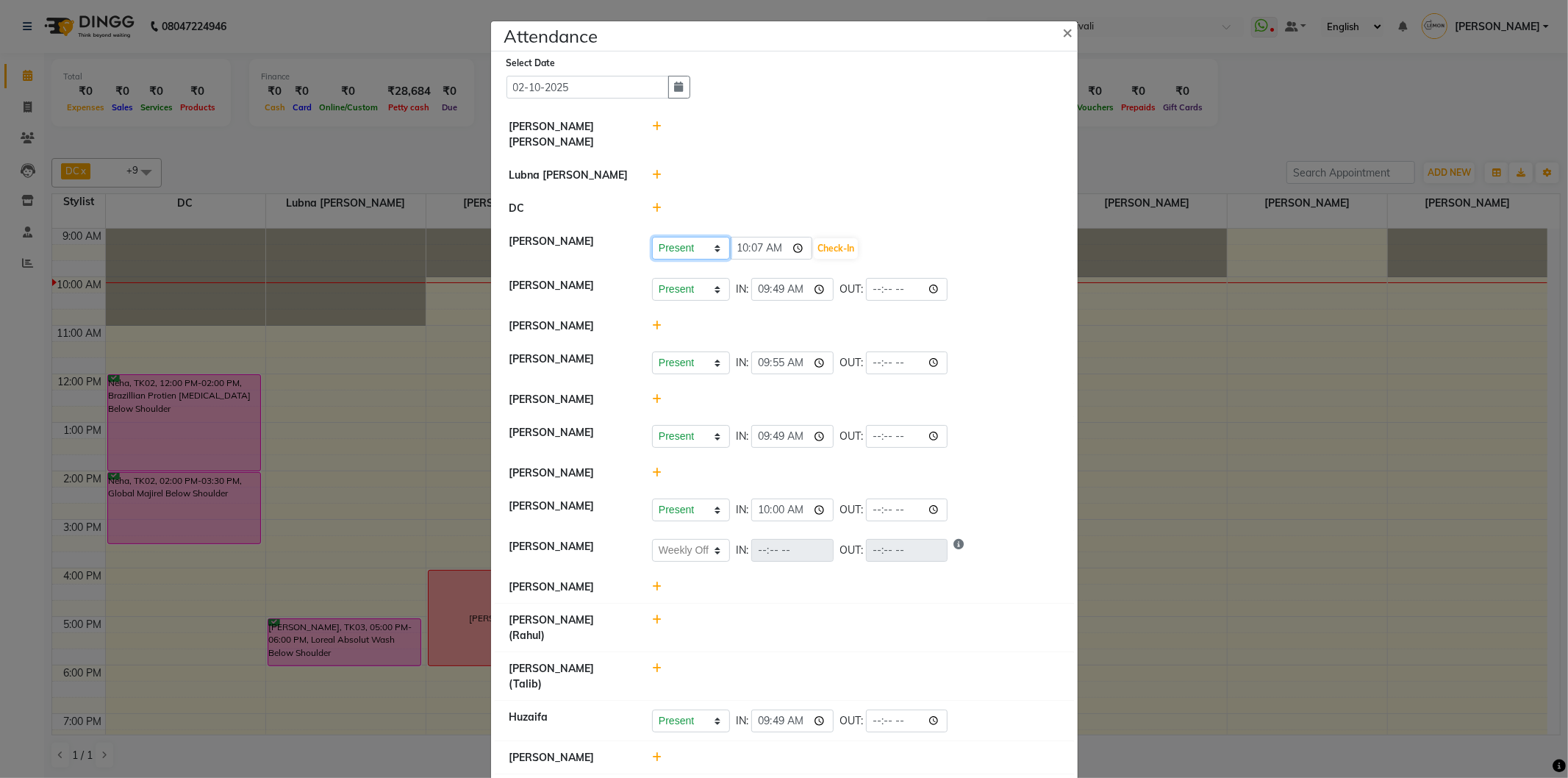
click at [683, 258] on select "Present Absent Late Half Day Weekly Off" at bounding box center [691, 248] width 78 height 23
select select "W"
click at [652, 236] on select "Present Absent Late Half Day Weekly Off" at bounding box center [691, 248] width 78 height 23
click at [739, 255] on button "Save" at bounding box center [745, 249] width 29 height 21
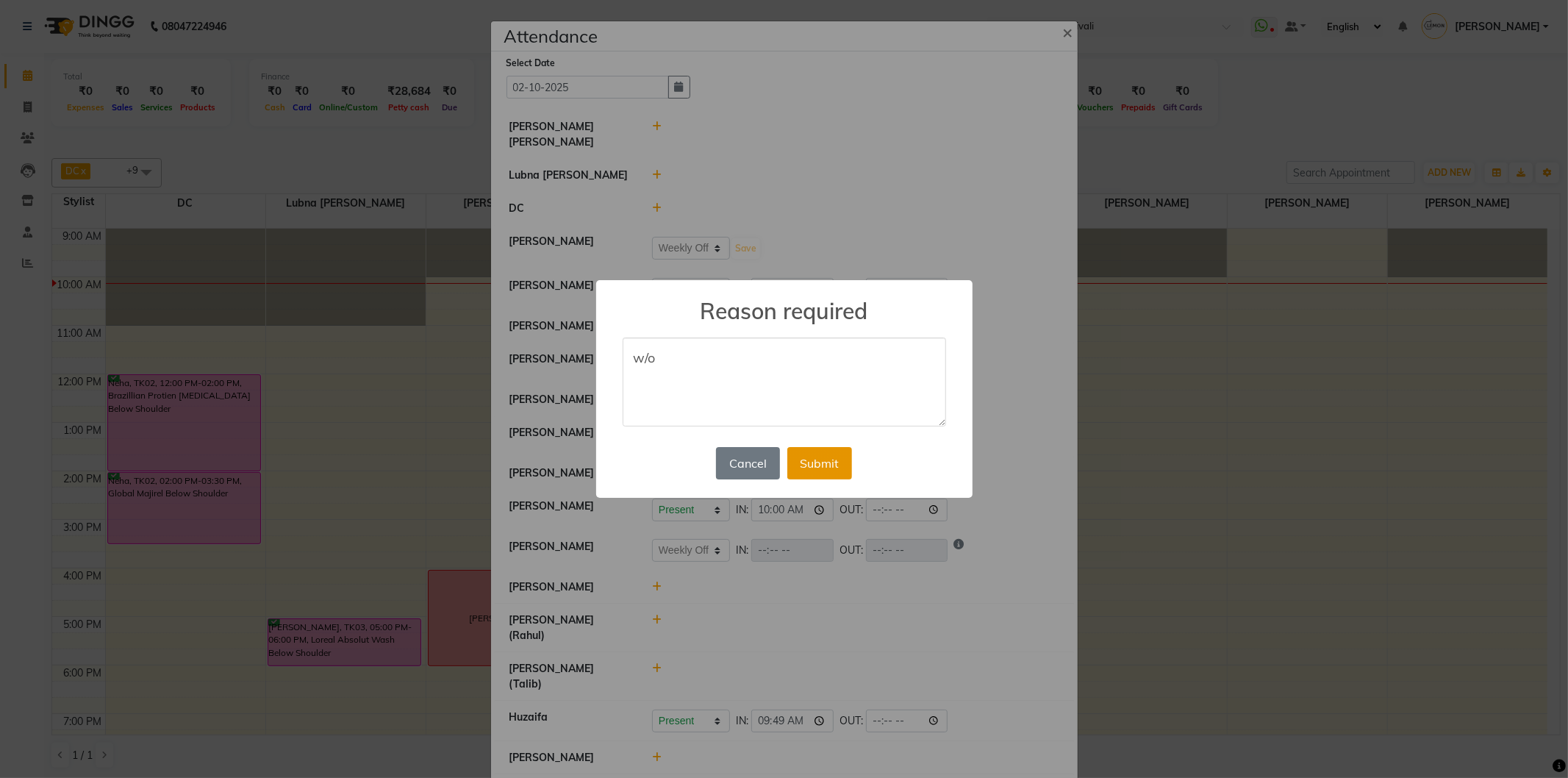
type textarea "w/o"
click at [813, 468] on button "Submit" at bounding box center [820, 463] width 65 height 32
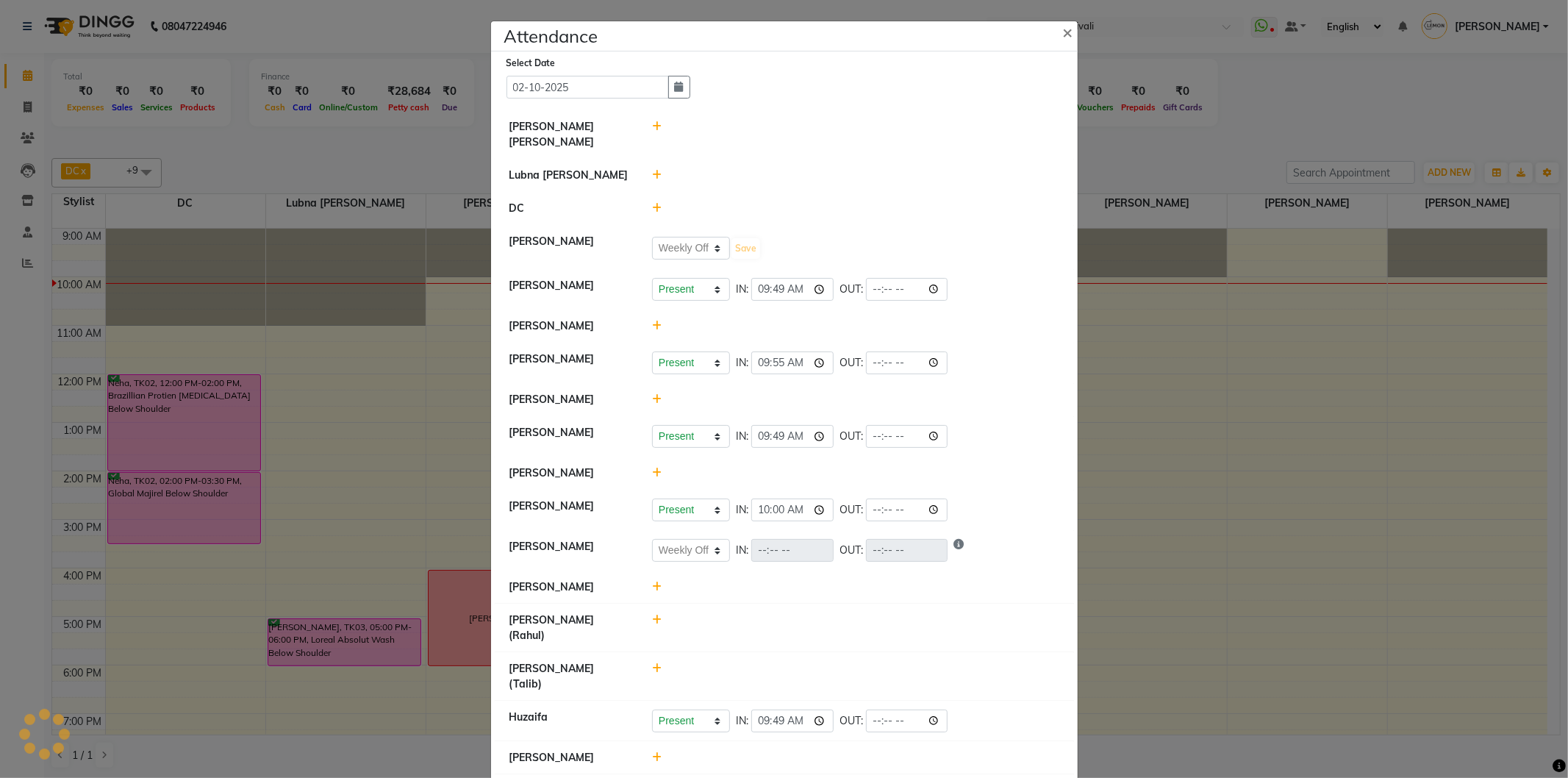
select select "W"
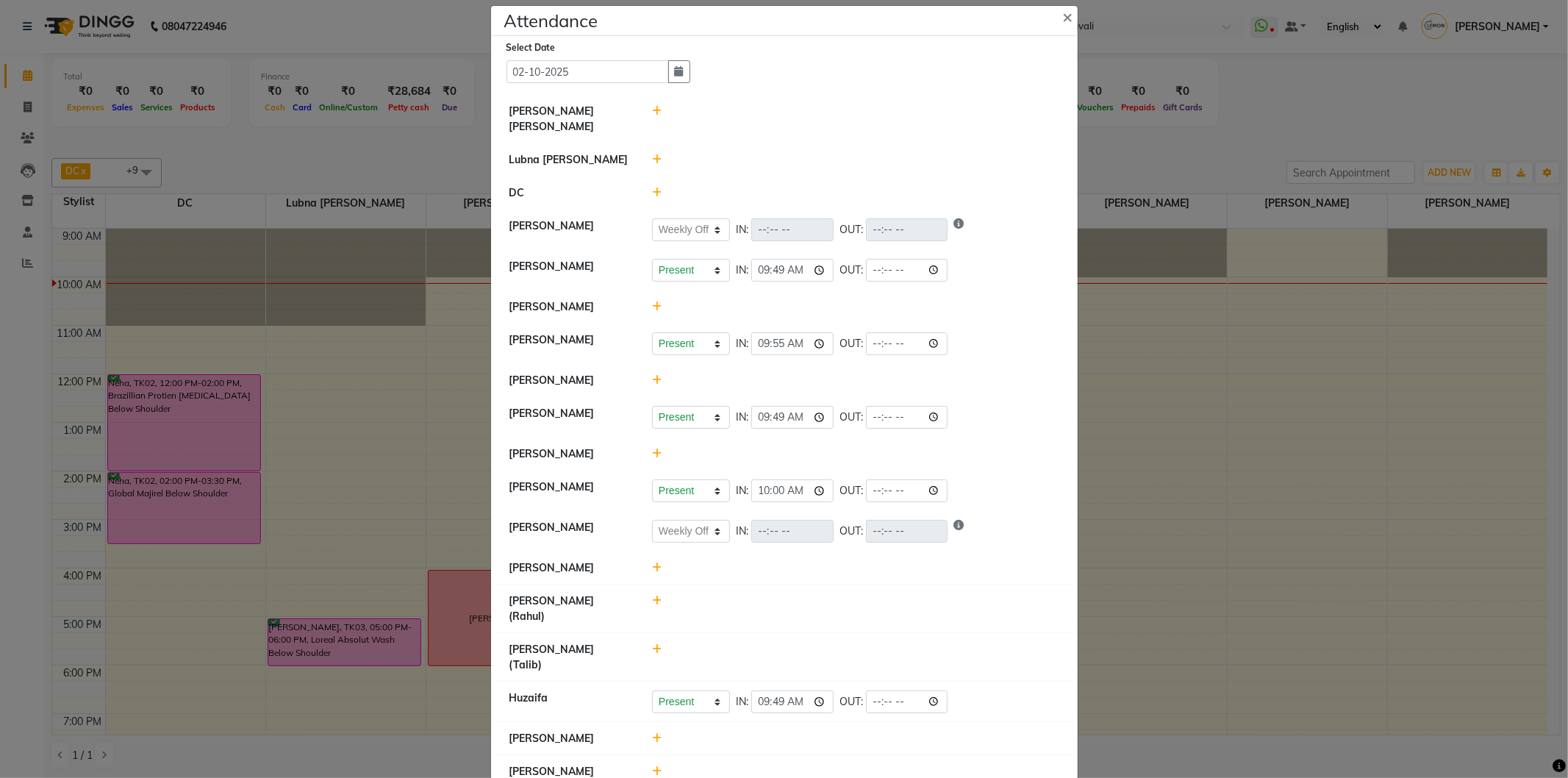
scroll to position [21, 0]
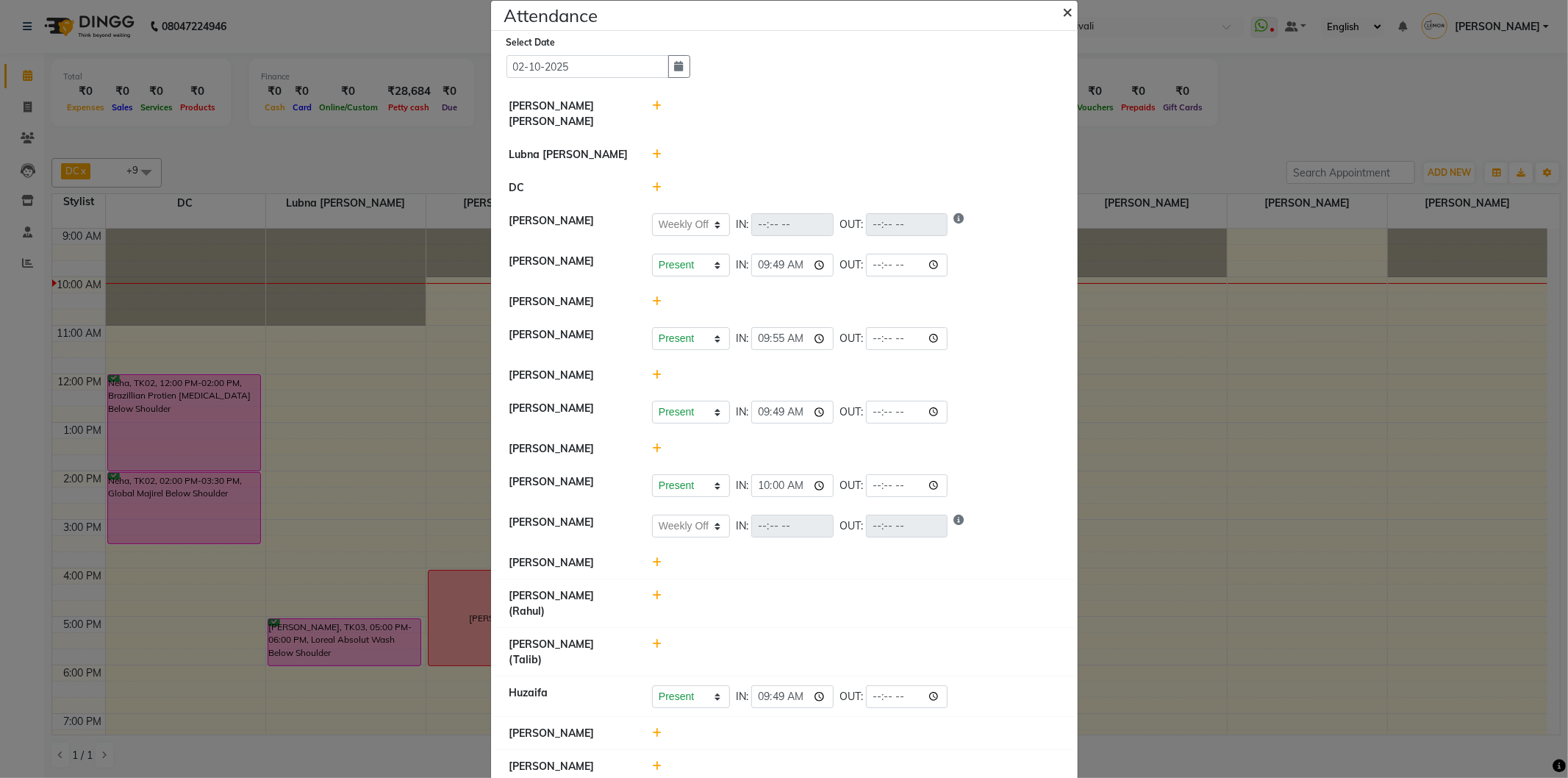
click at [1065, 8] on span "×" at bounding box center [1068, 10] width 10 height 22
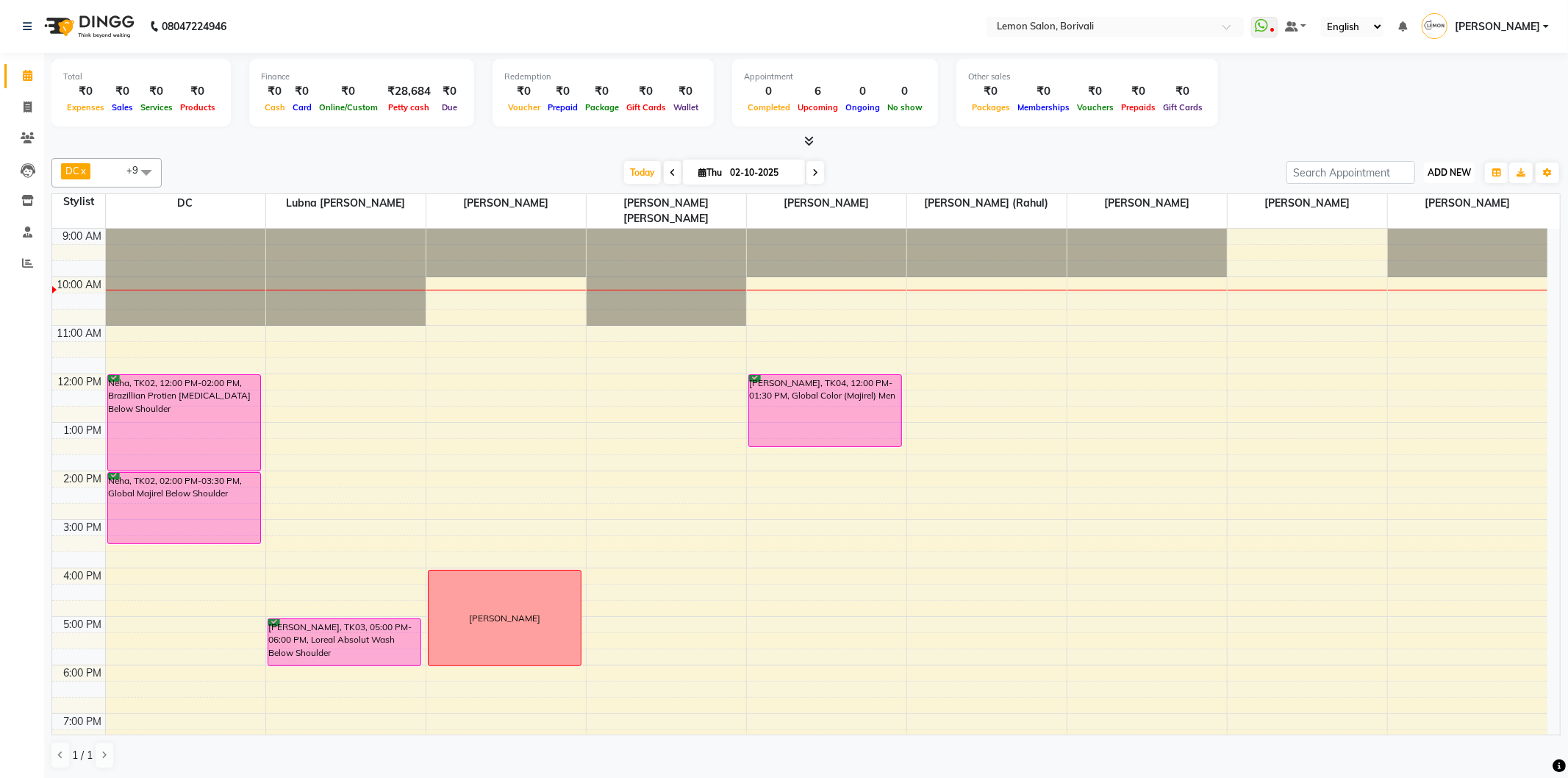
click at [1426, 177] on button "ADD NEW Toggle Dropdown" at bounding box center [1449, 173] width 51 height 21
click at [1425, 254] on link "Add Attendance" at bounding box center [1415, 257] width 116 height 19
select select "W"
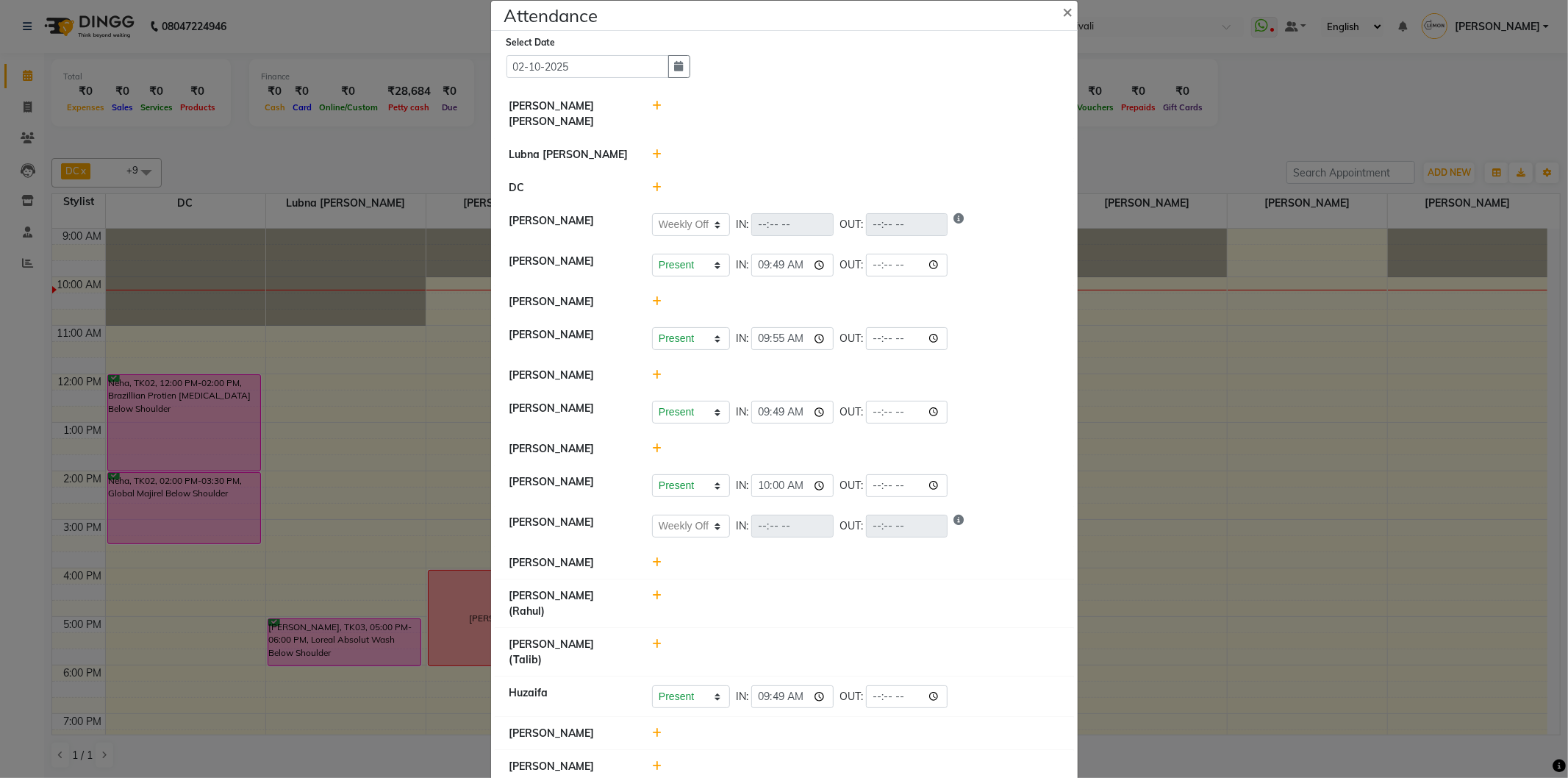
click at [654, 150] on icon at bounding box center [657, 154] width 10 height 10
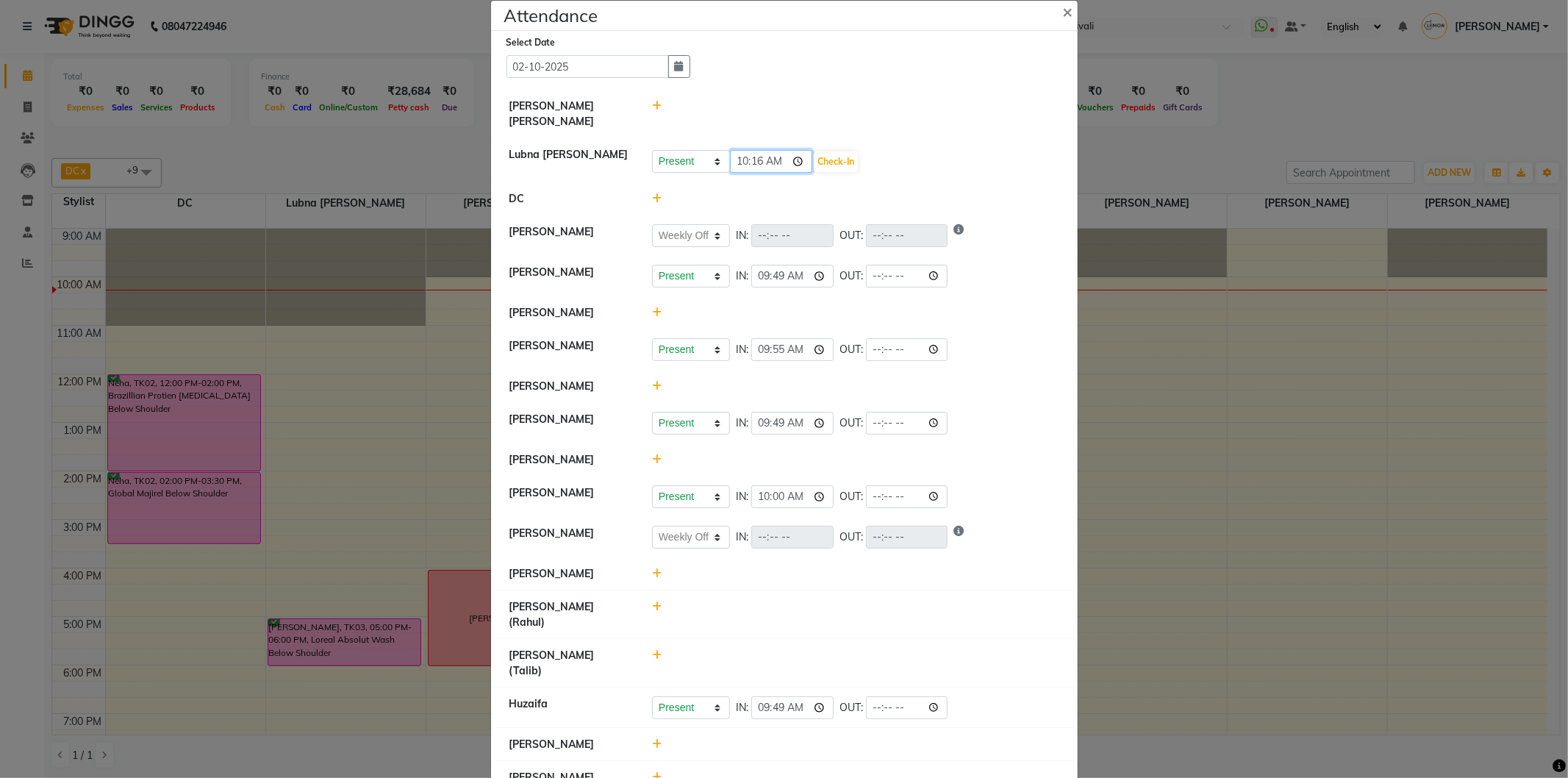
click at [747, 150] on input "10:16" at bounding box center [771, 161] width 82 height 23
type input "10:15"
click at [821, 152] on button "Check-In" at bounding box center [836, 162] width 44 height 21
select select "W"
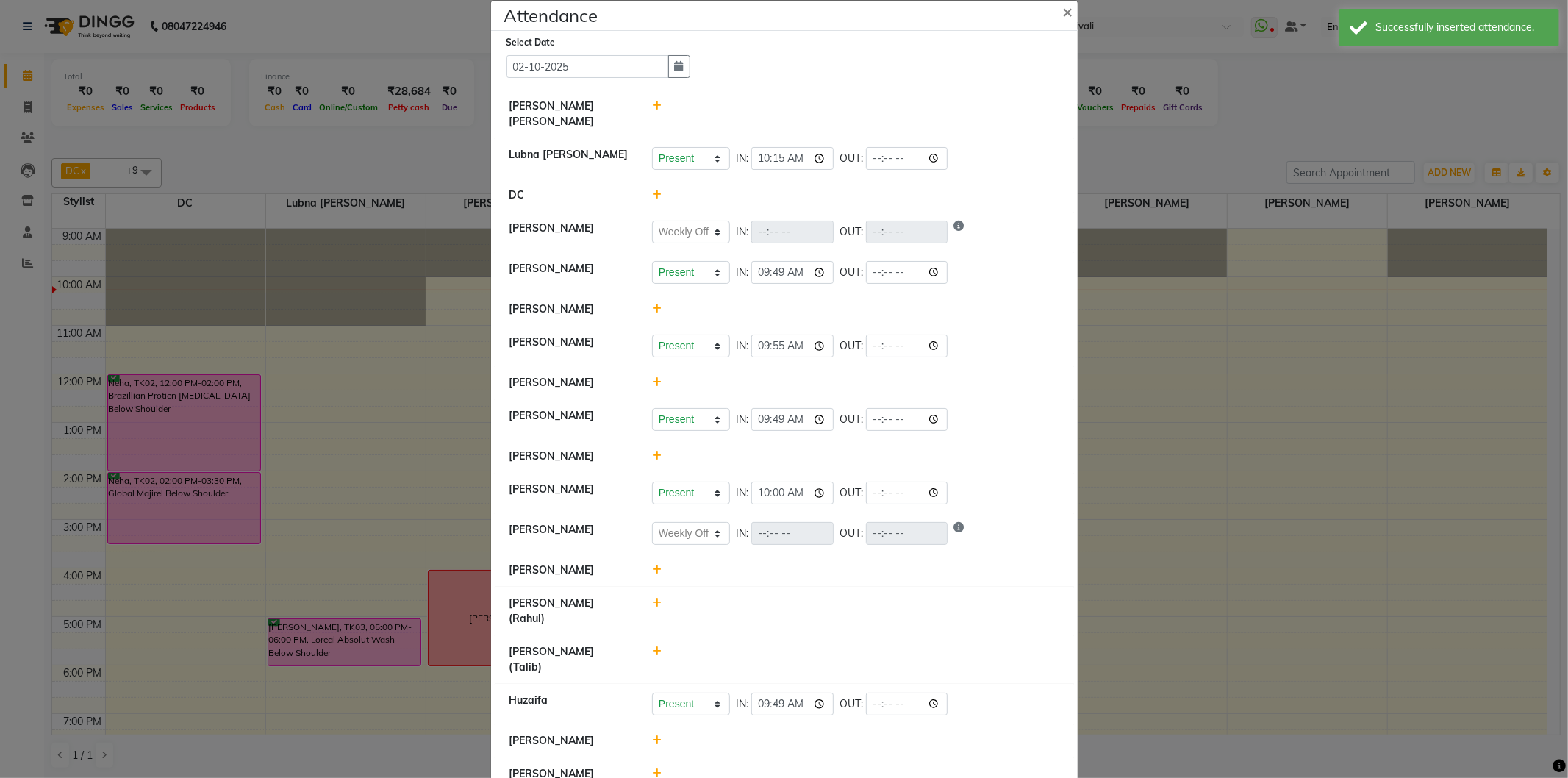
scroll to position [0, 0]
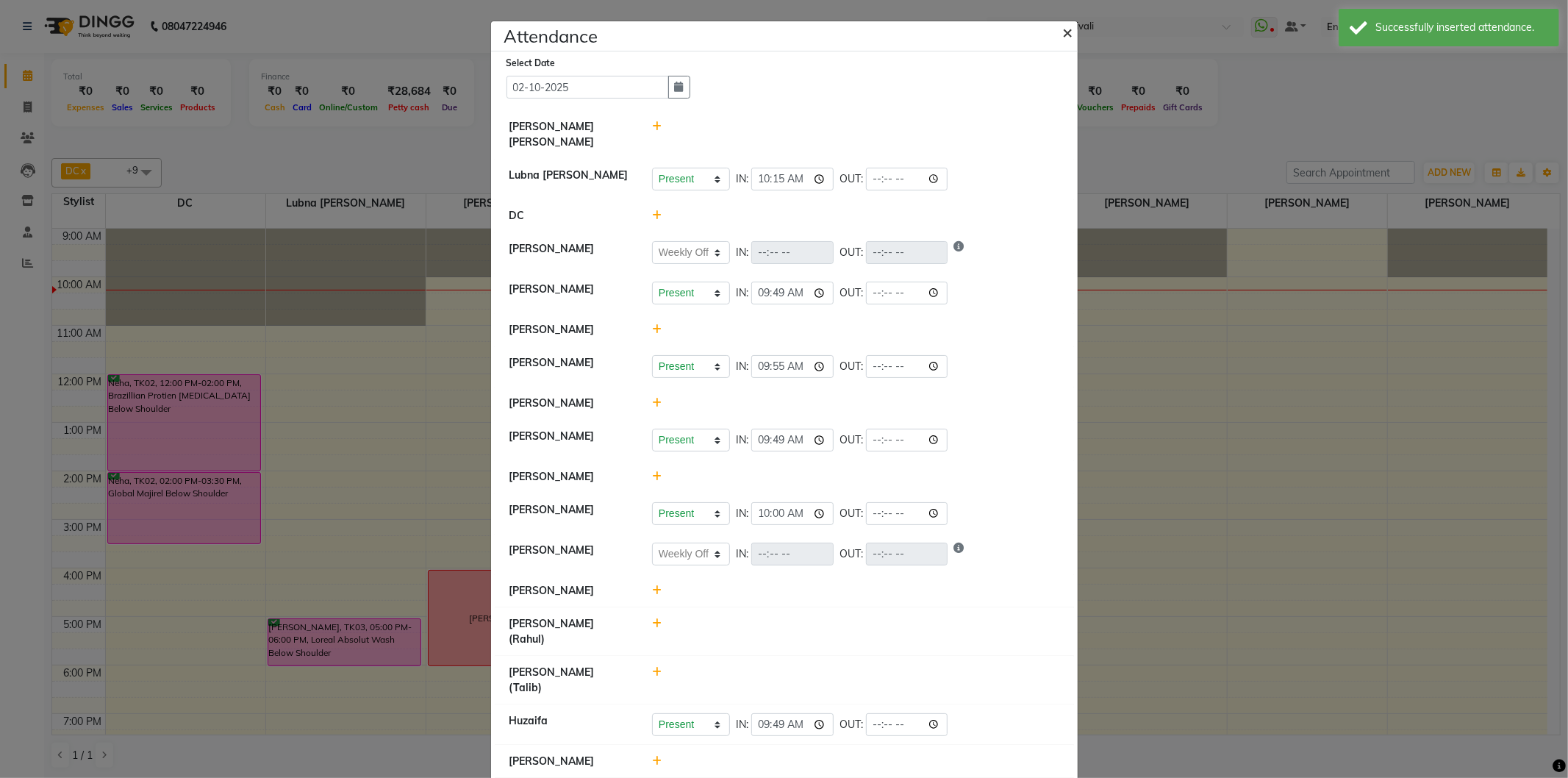
click at [1063, 35] on span "×" at bounding box center [1068, 31] width 10 height 22
